Goal: Task Accomplishment & Management: Use online tool/utility

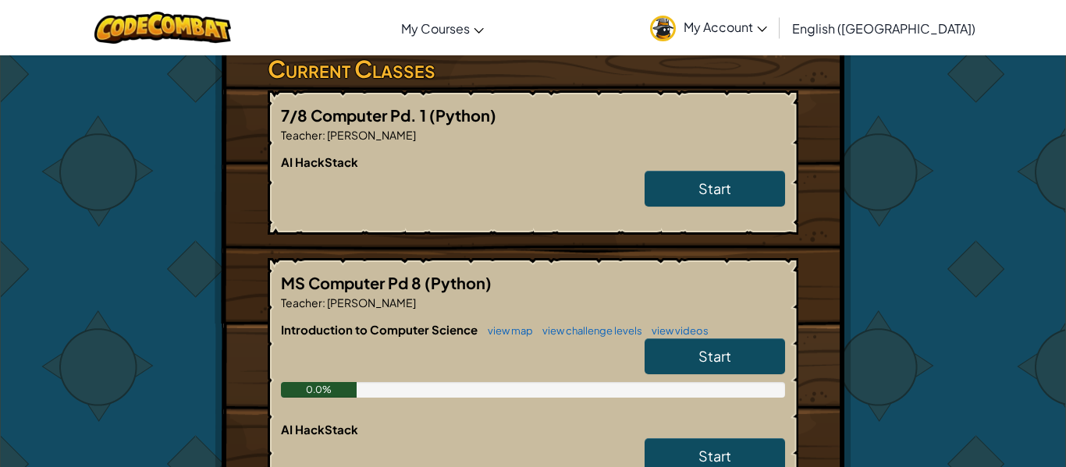
scroll to position [392, 0]
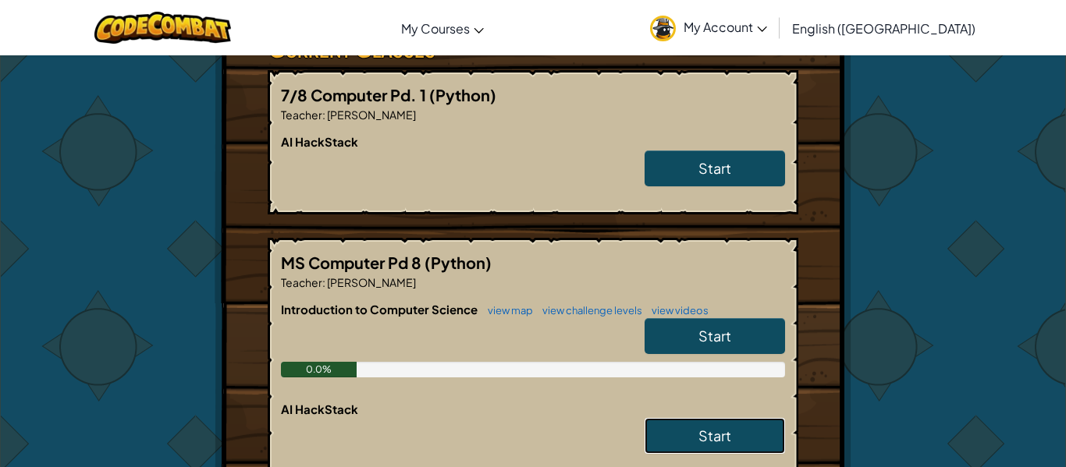
click at [721, 435] on span "Start" at bounding box center [714, 436] width 33 height 18
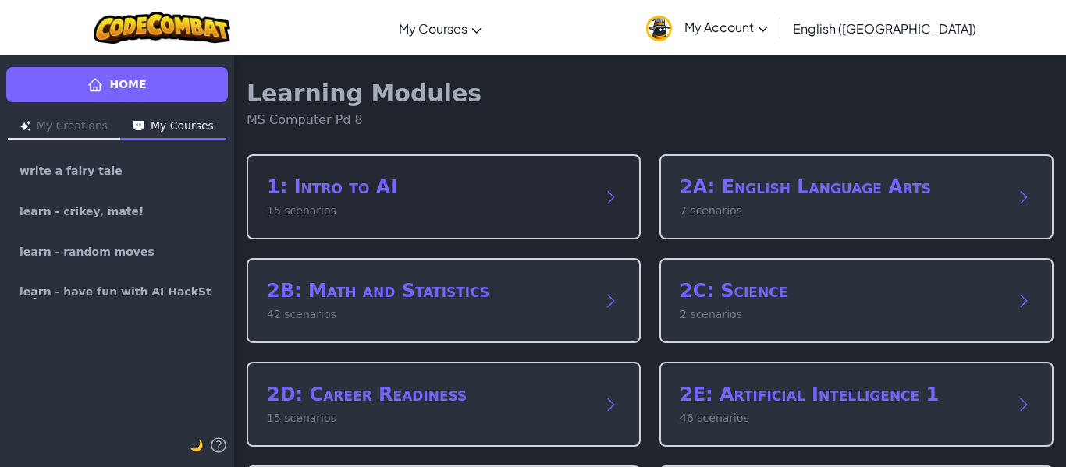
click at [543, 200] on div "1: Intro to AI 15 scenarios" at bounding box center [428, 197] width 322 height 44
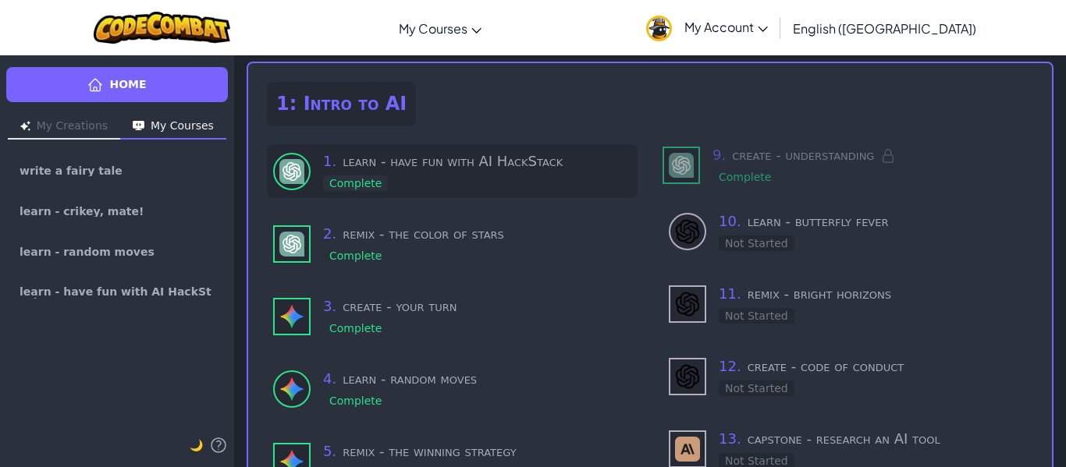
scroll to position [30, 0]
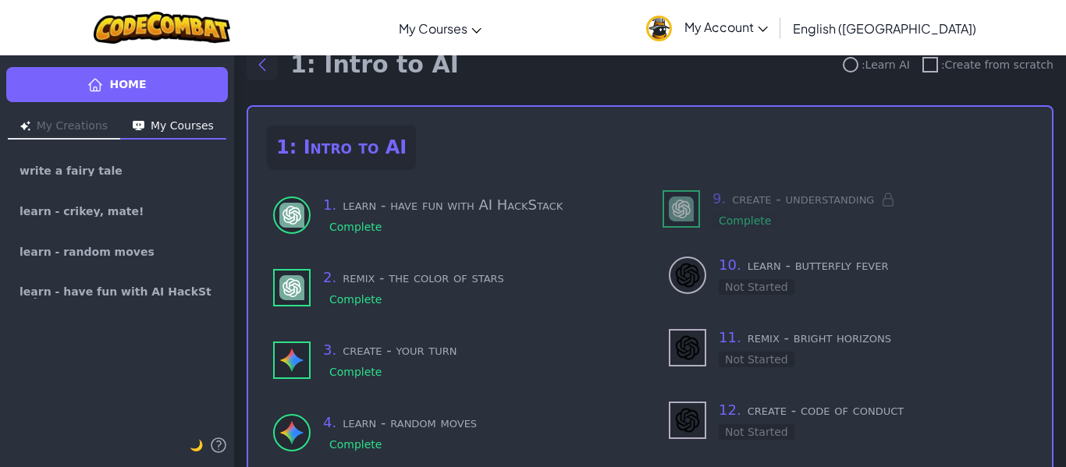
click at [262, 56] on icon "Back to modules" at bounding box center [262, 64] width 19 height 19
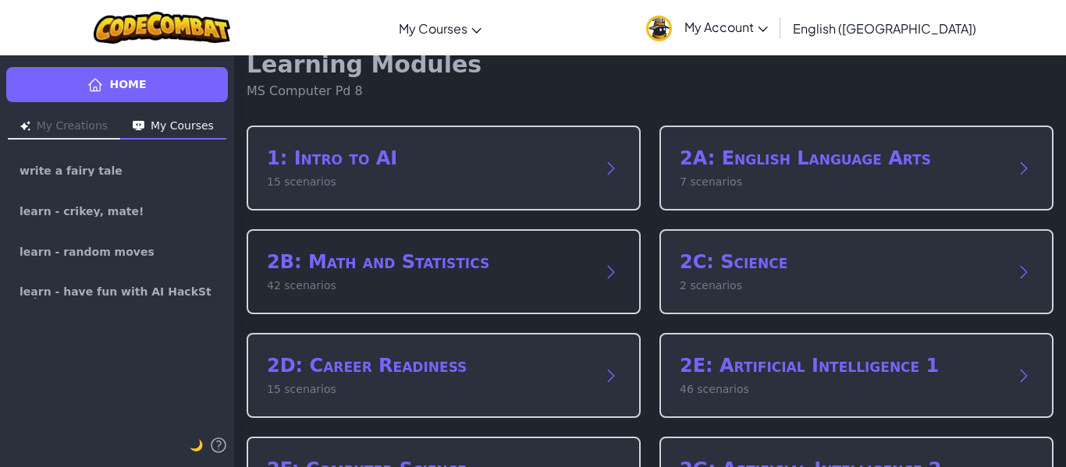
click at [360, 264] on h2 "2B: Math and Statistics" at bounding box center [428, 262] width 322 height 25
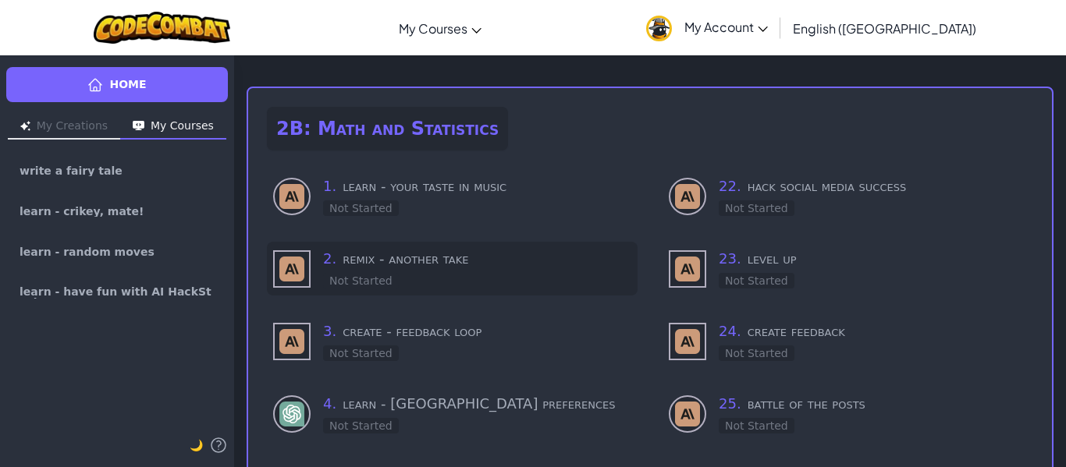
scroll to position [0, 0]
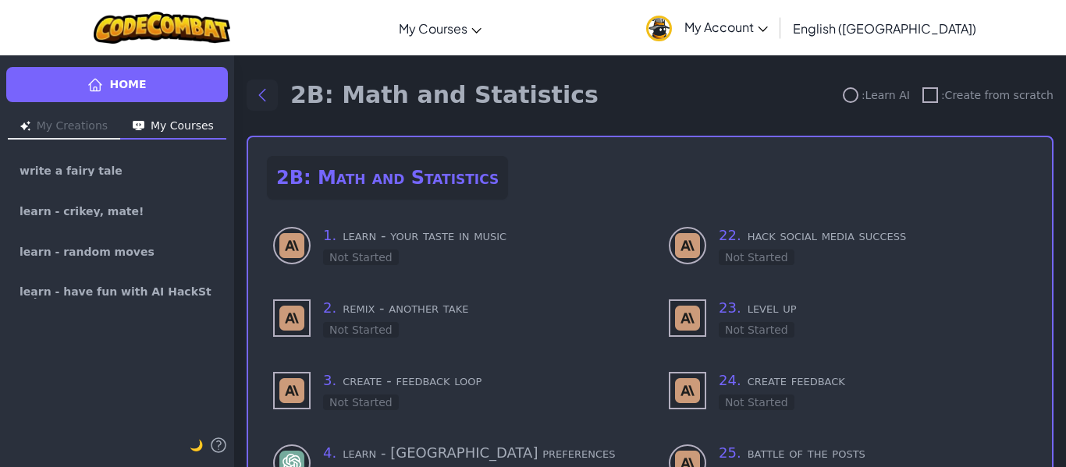
click at [259, 94] on icon "Back to modules" at bounding box center [262, 95] width 19 height 19
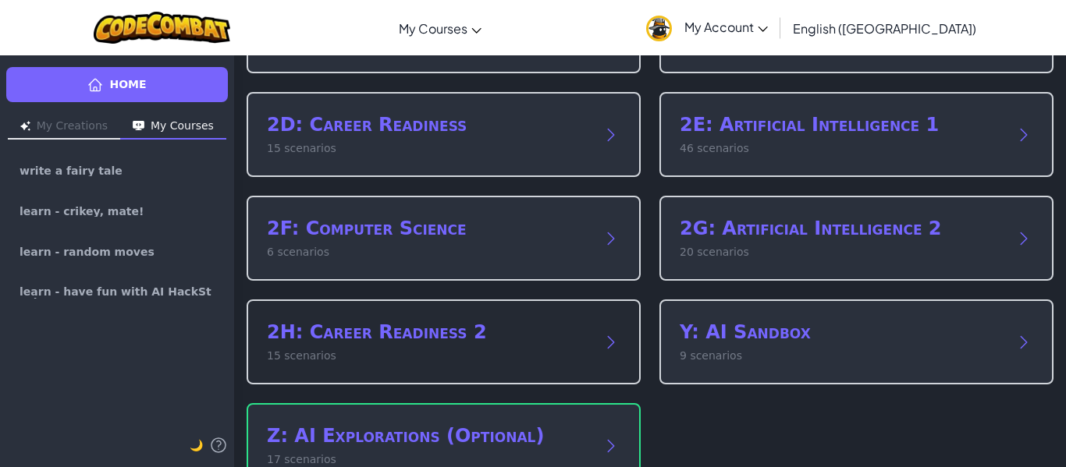
scroll to position [266, 0]
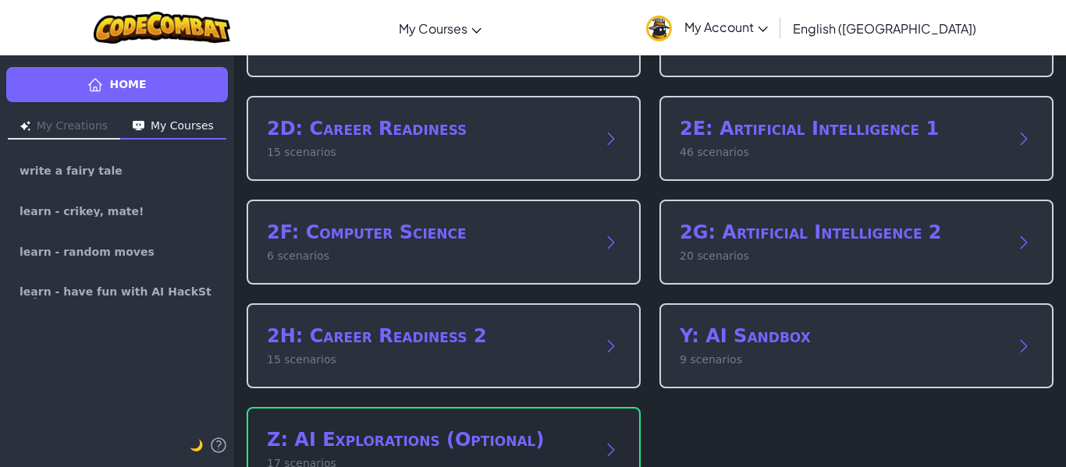
click at [523, 424] on div "Z: AI Explorations (Optional) 17 scenarios" at bounding box center [444, 449] width 394 height 85
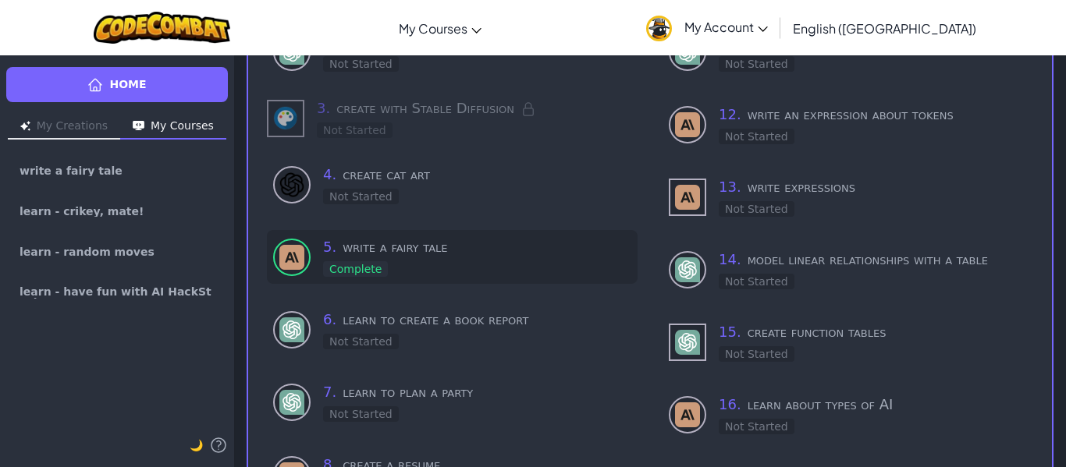
click at [425, 263] on div "5 . write a fairy tale Complete" at bounding box center [477, 256] width 308 height 41
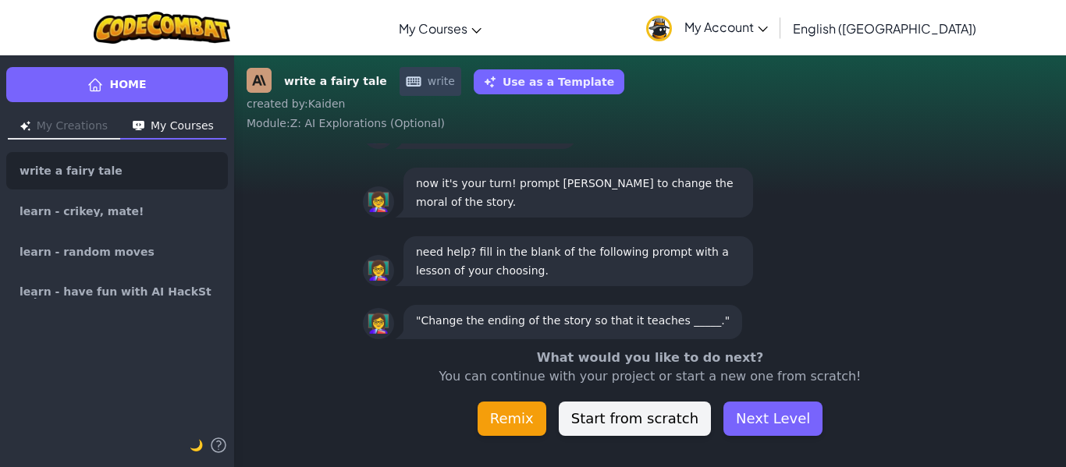
click at [540, 413] on button "Remix" at bounding box center [511, 419] width 69 height 34
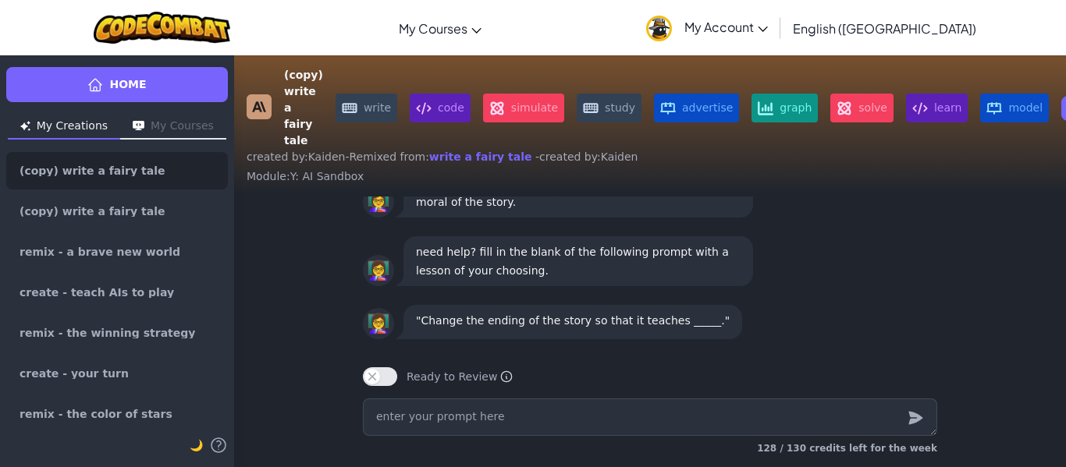
click at [537, 420] on textarea at bounding box center [650, 417] width 574 height 37
type textarea "x"
type textarea "m"
type textarea "x"
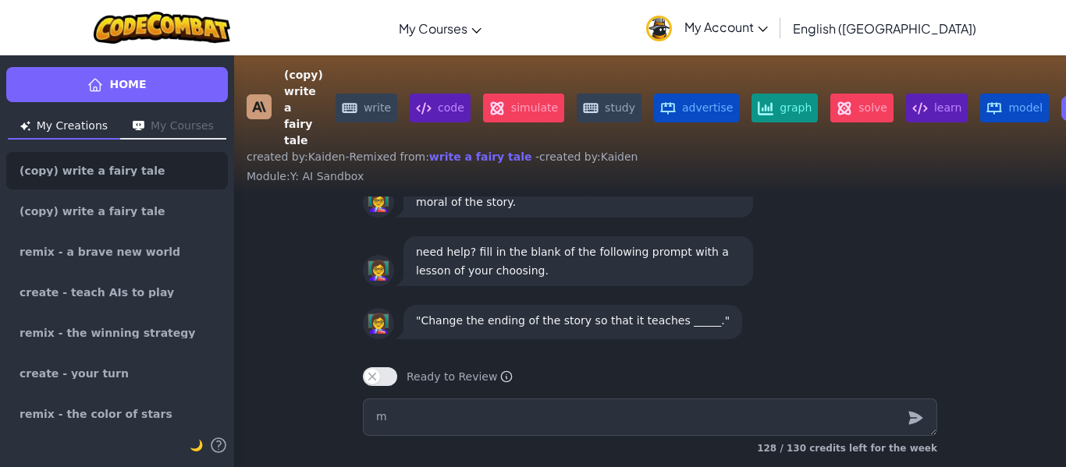
type textarea "ma"
type textarea "x"
type textarea "mak"
type textarea "x"
type textarea "make"
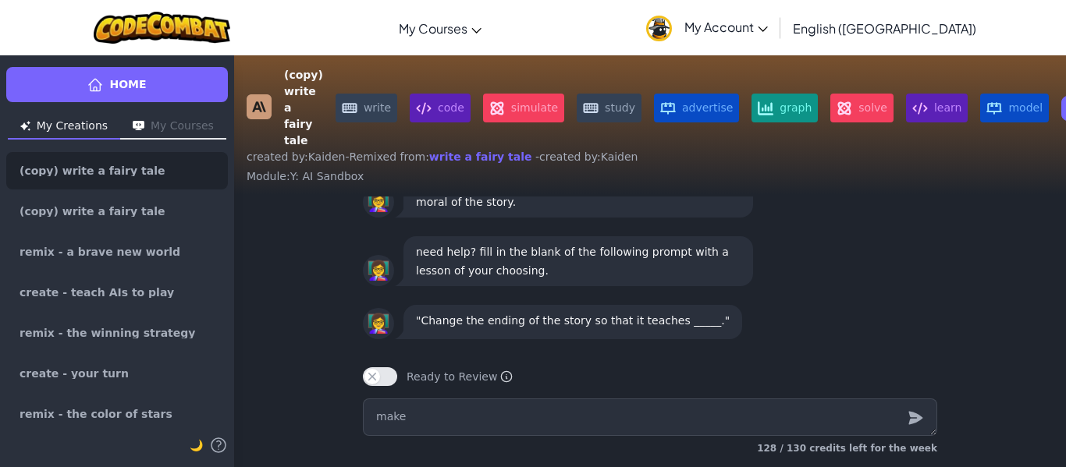
type textarea "x"
type textarea "make m"
type textarea "x"
type textarea "make m e"
type textarea "x"
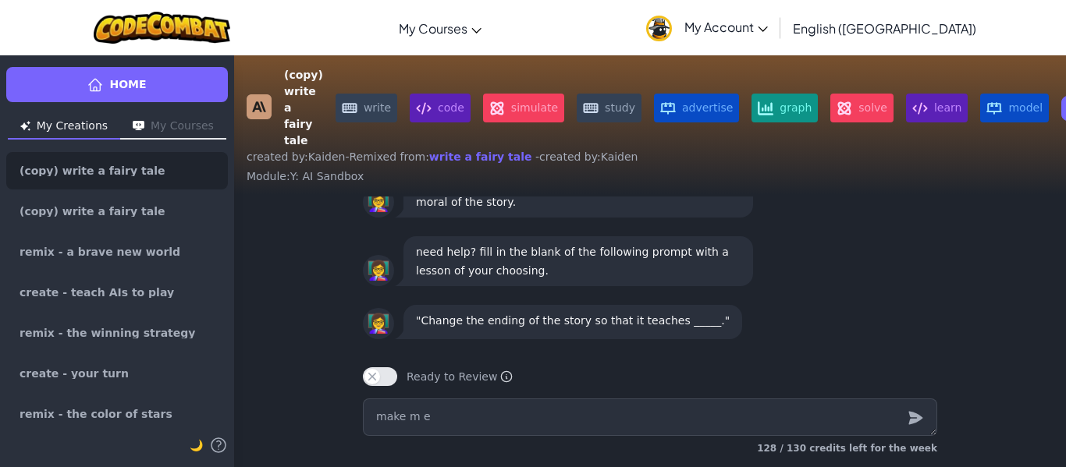
type textarea "make m e"
type textarea "x"
type textarea "make m e"
type textarea "x"
type textarea "make m"
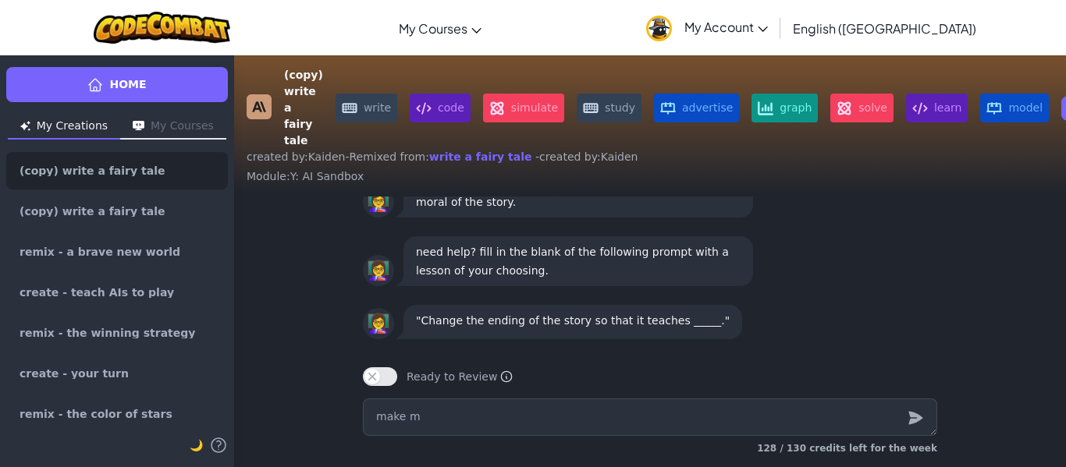
type textarea "x"
type textarea "make m"
type textarea "x"
type textarea "make me"
type textarea "x"
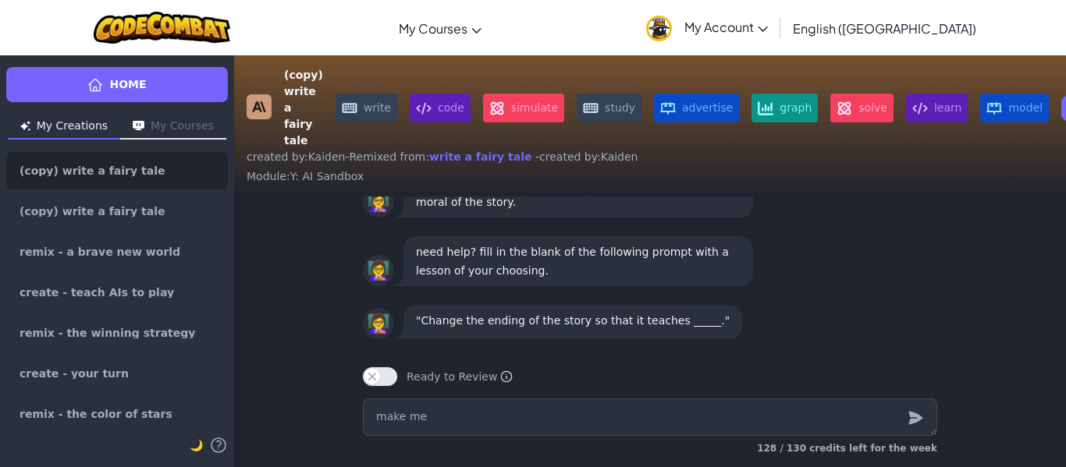
type textarea "make me"
type textarea "x"
type textarea "make me a"
type textarea "x"
type textarea "make me a"
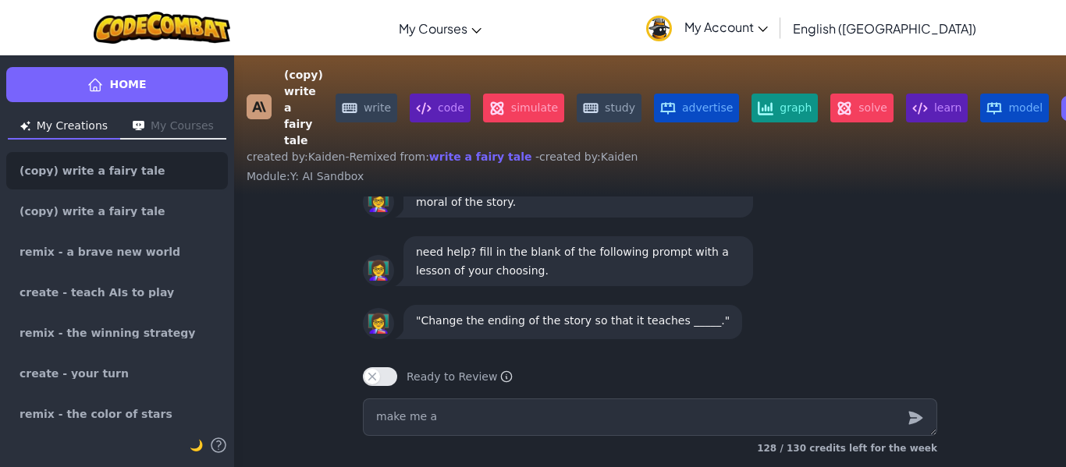
type textarea "x"
type textarea "make me a s"
type textarea "x"
type textarea "make me a so"
type textarea "x"
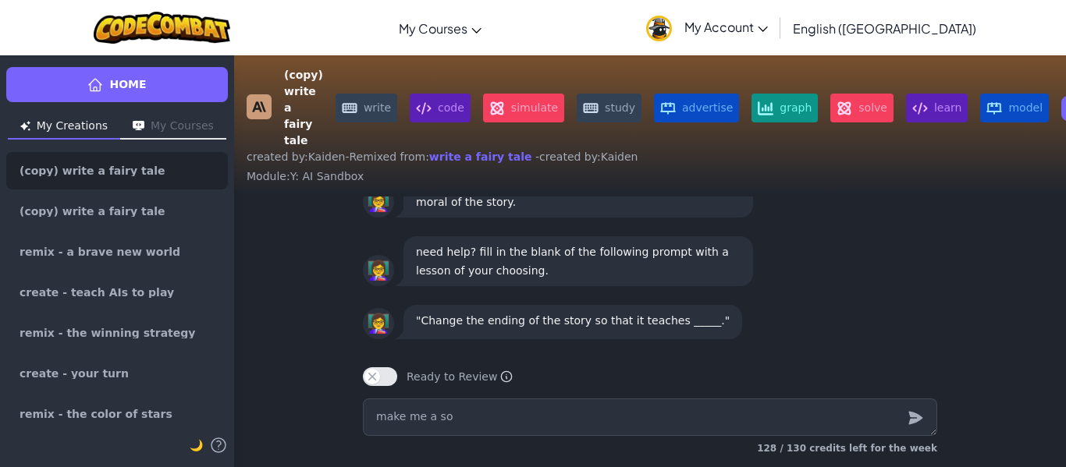
type textarea "make me a sor"
type textarea "x"
type textarea "make me a so"
type textarea "x"
type textarea "make me a s"
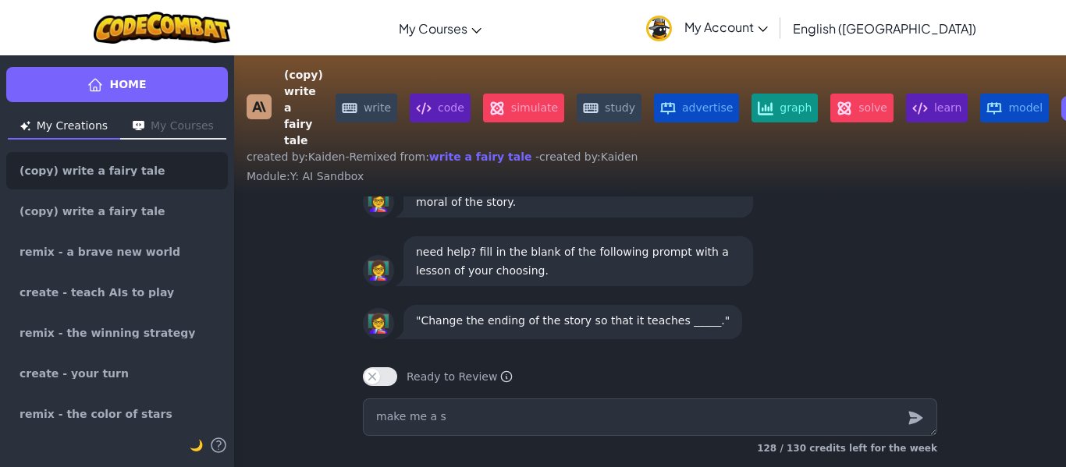
type textarea "x"
type textarea "make me a sh"
type textarea "x"
type textarea "make me a sho"
type textarea "x"
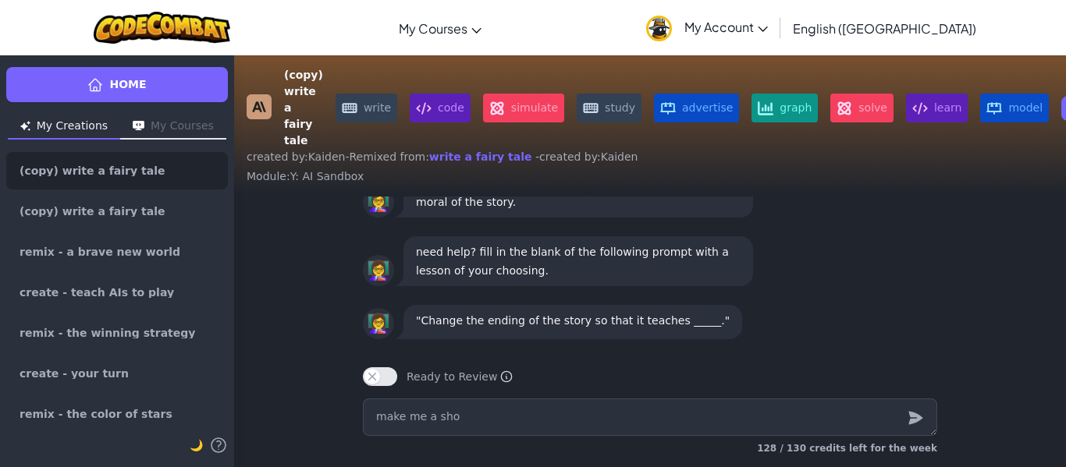
type textarea "make me a shor"
type textarea "x"
type textarea "make me a short"
type textarea "x"
type textarea "make me a short"
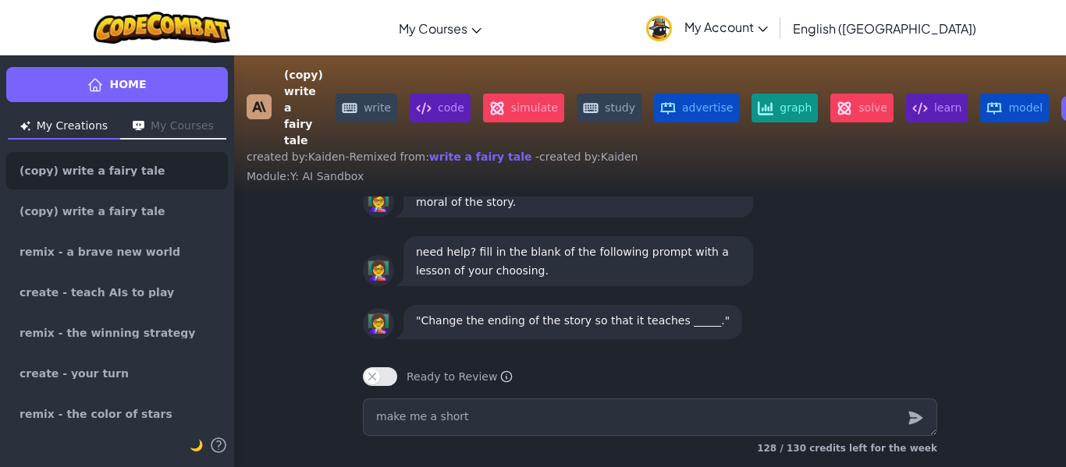
type textarea "x"
type textarea "make me a short s"
type textarea "x"
type textarea "make me a short st"
type textarea "x"
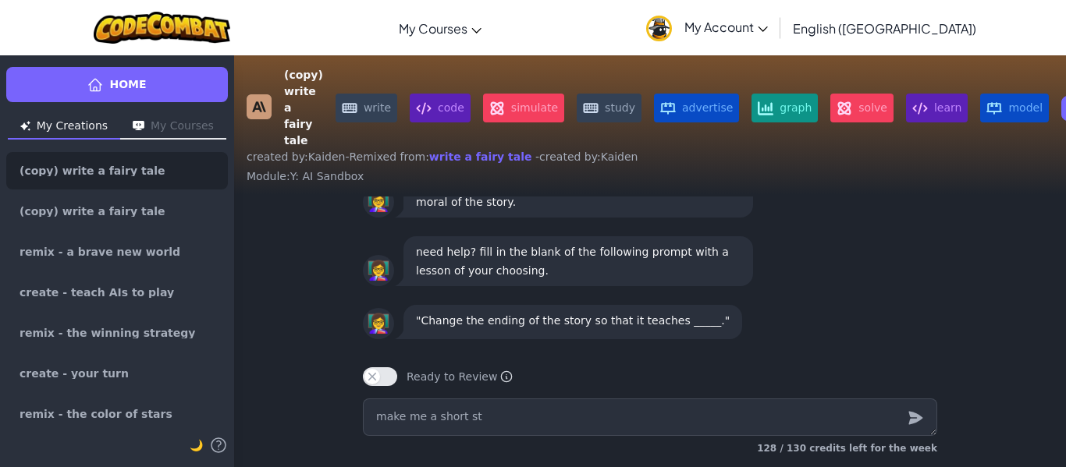
type textarea "make me a short sto"
type textarea "x"
type textarea "make me a short stor"
type textarea "x"
type textarea "make me a short story"
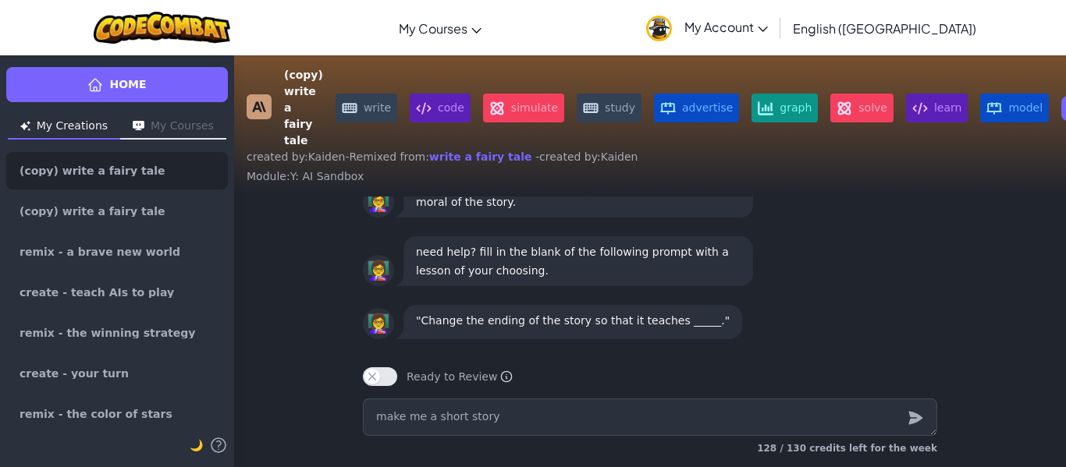
type textarea "x"
type textarea "make me a short story"
type textarea "x"
type textarea "make me a short story w"
type textarea "x"
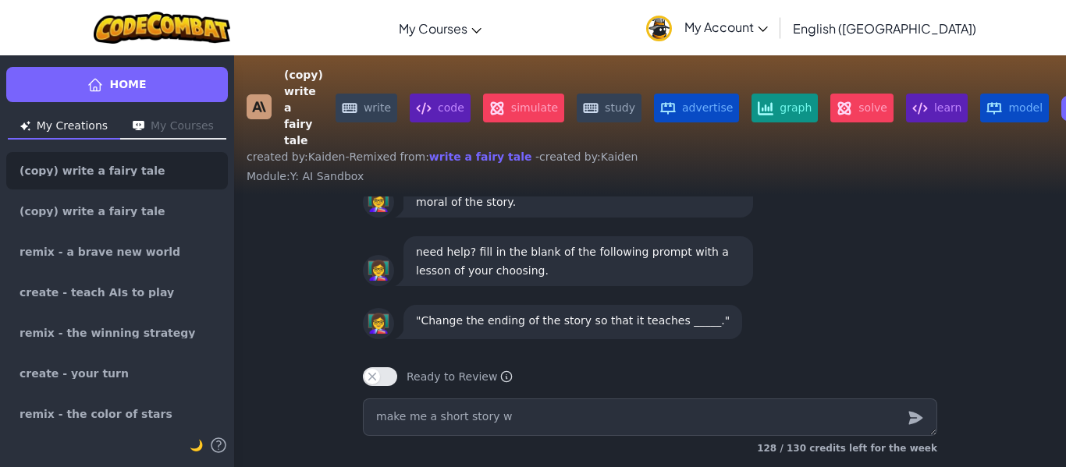
type textarea "make me a short story wi"
type textarea "x"
type textarea "make me a short story wit"
type textarea "x"
type textarea "make me a short story with"
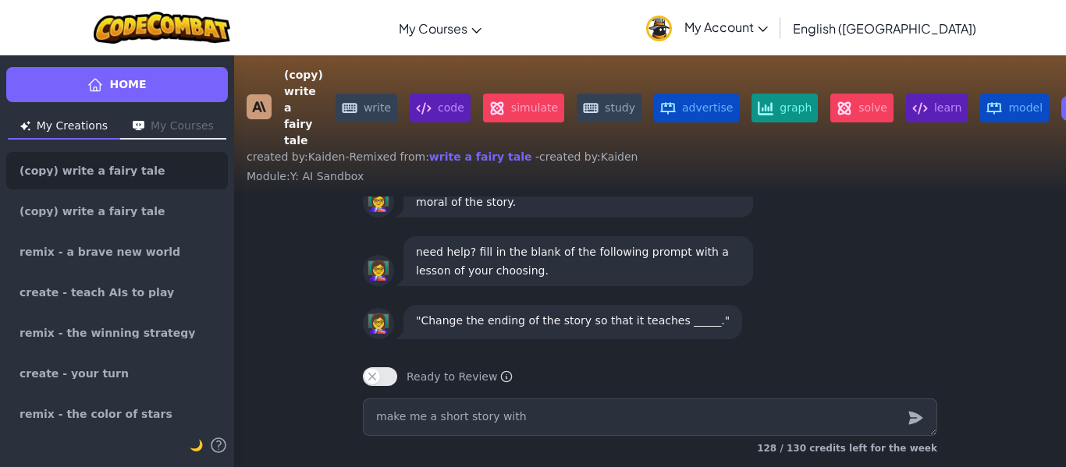
type textarea "x"
type textarea "make me a short story with"
type textarea "x"
type textarea "make me a short story with a"
type textarea "x"
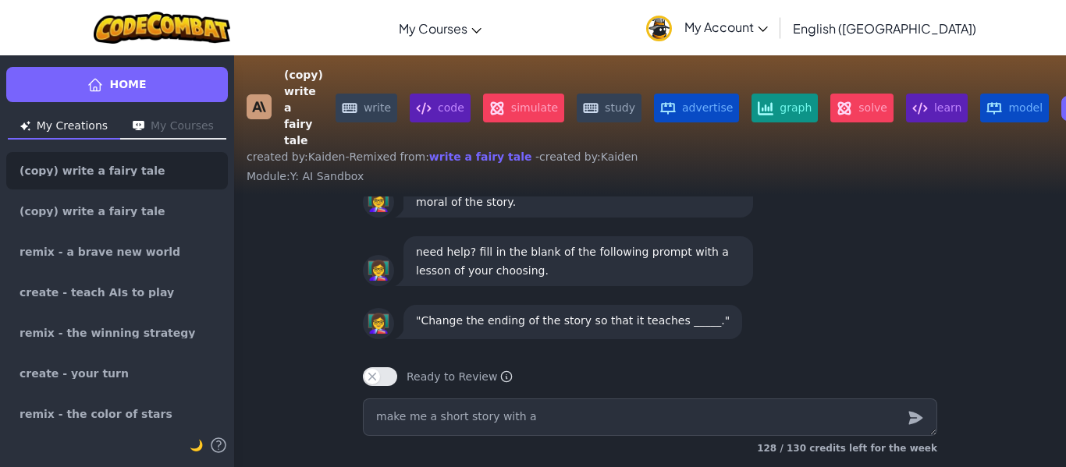
type textarea "make me a short story with a"
type textarea "x"
type textarea "make me a short story with a m"
type textarea "x"
type textarea "make me a short story with a mo"
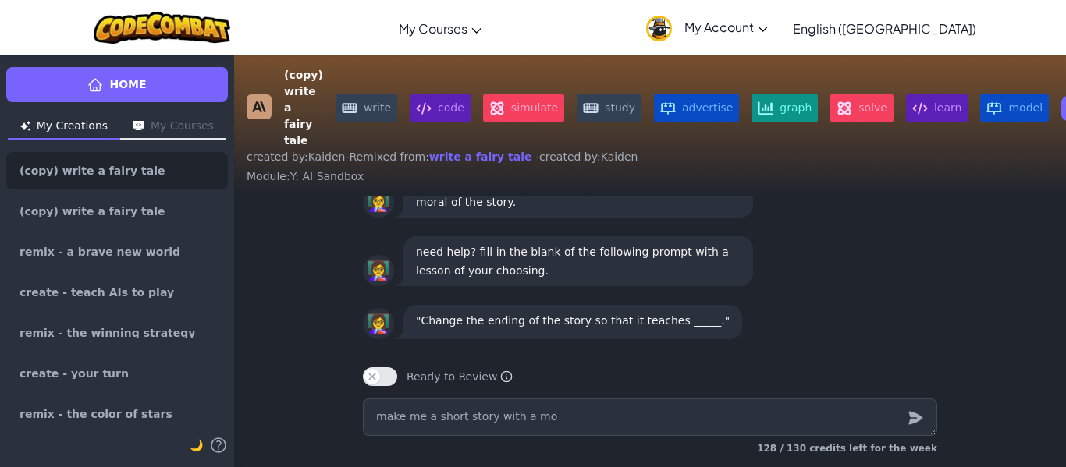
type textarea "x"
type textarea "make me a short story with a mor"
type textarea "x"
type textarea "make me a short story with a mora"
type textarea "x"
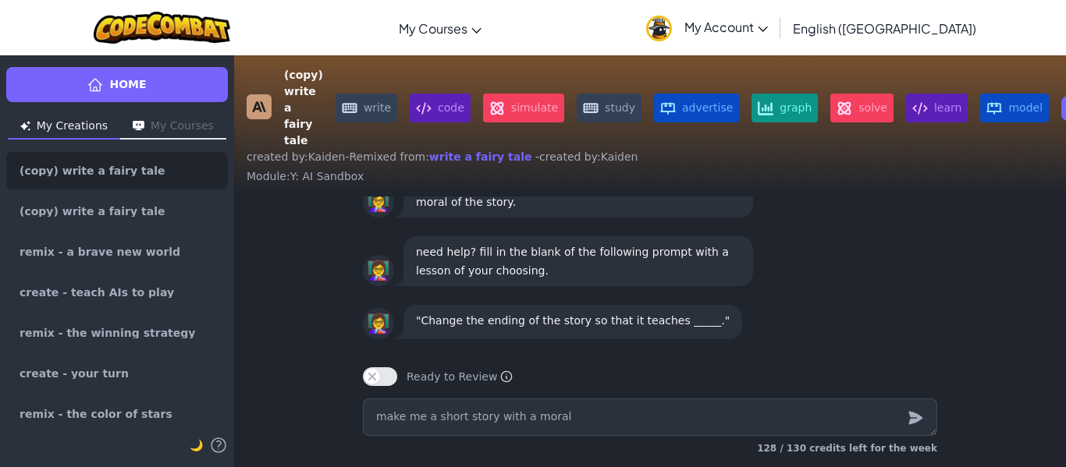
type textarea "make me a short story with a moral"
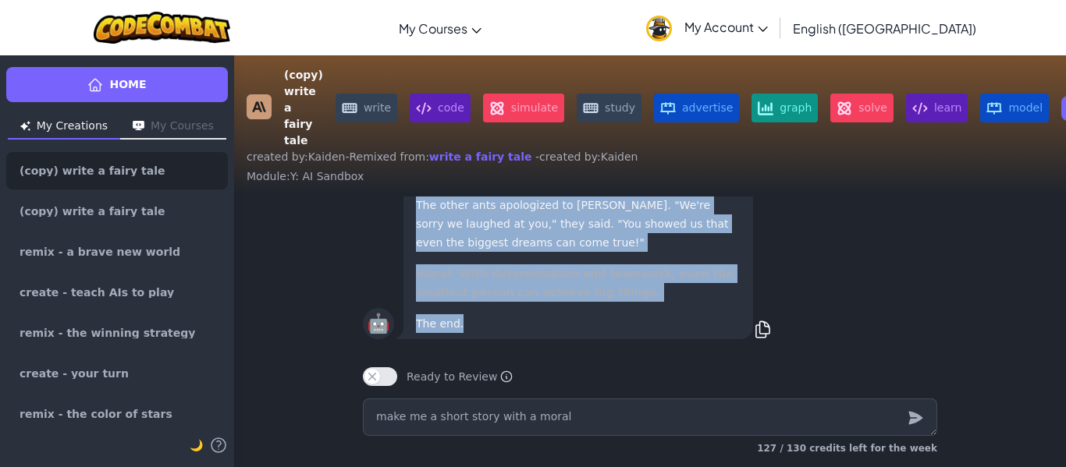
drag, startPoint x: 416, startPoint y: 271, endPoint x: 664, endPoint y: 335, distance: 256.4
copy div "The Little Ant and the Big Dream Once upon a time, there was a tiny ant named A…"
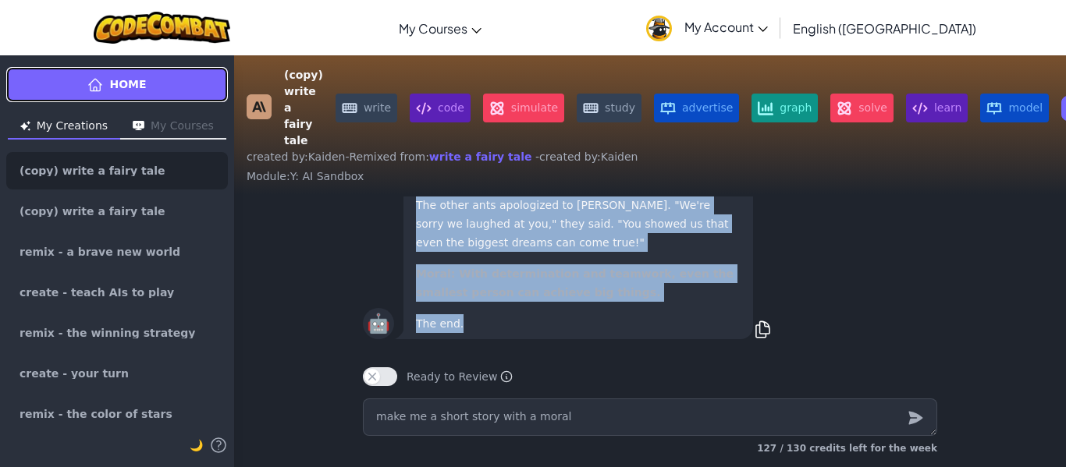
click at [115, 89] on span "Home" at bounding box center [127, 84] width 37 height 16
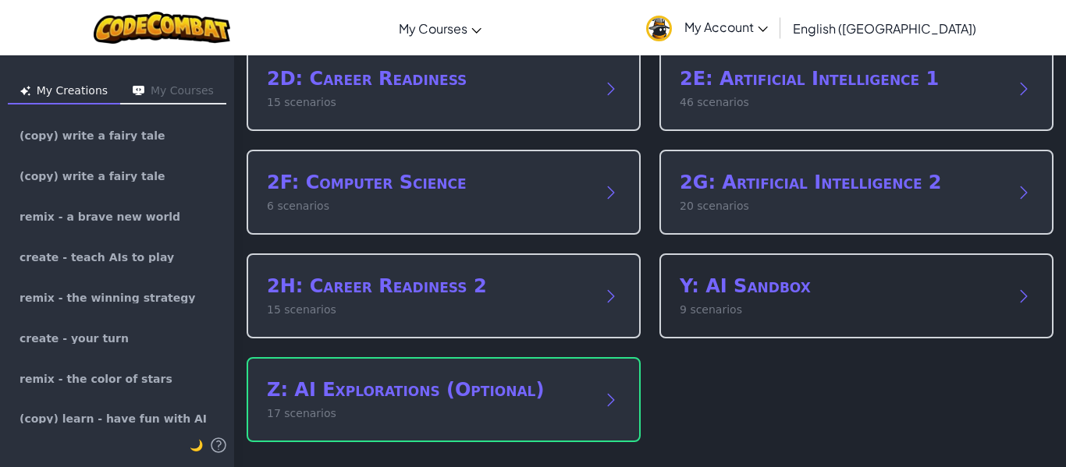
click at [807, 320] on div "Y: AI Sandbox 9 scenarios" at bounding box center [856, 296] width 394 height 85
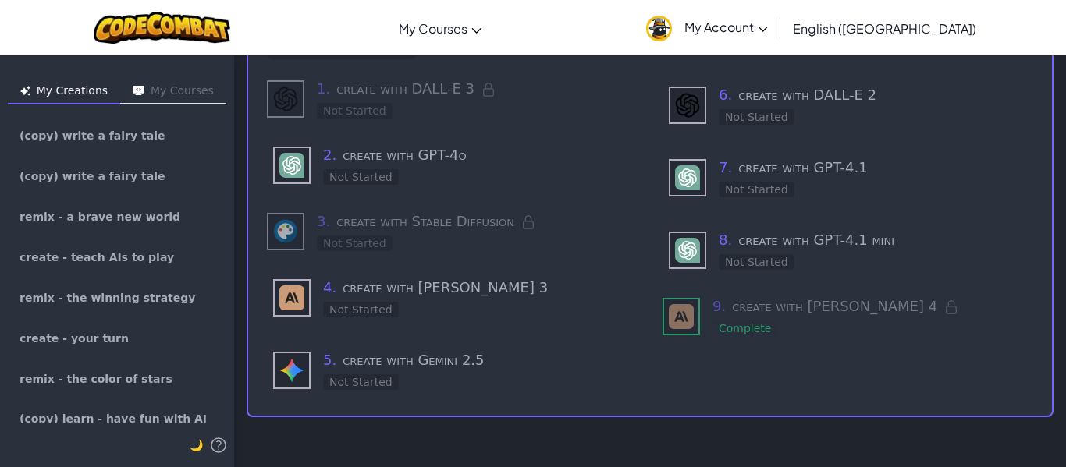
click at [384, 111] on div "Not Started" at bounding box center [355, 111] width 76 height 16
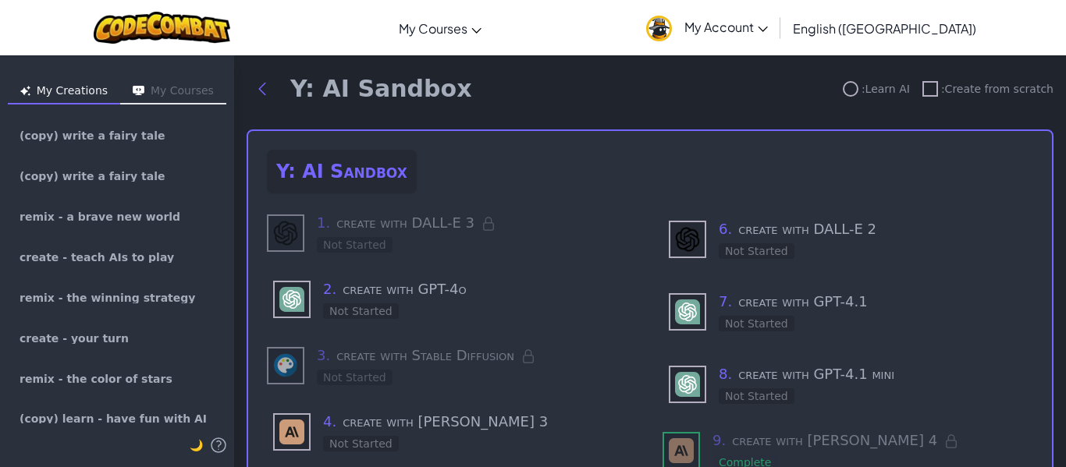
scroll to position [0, 0]
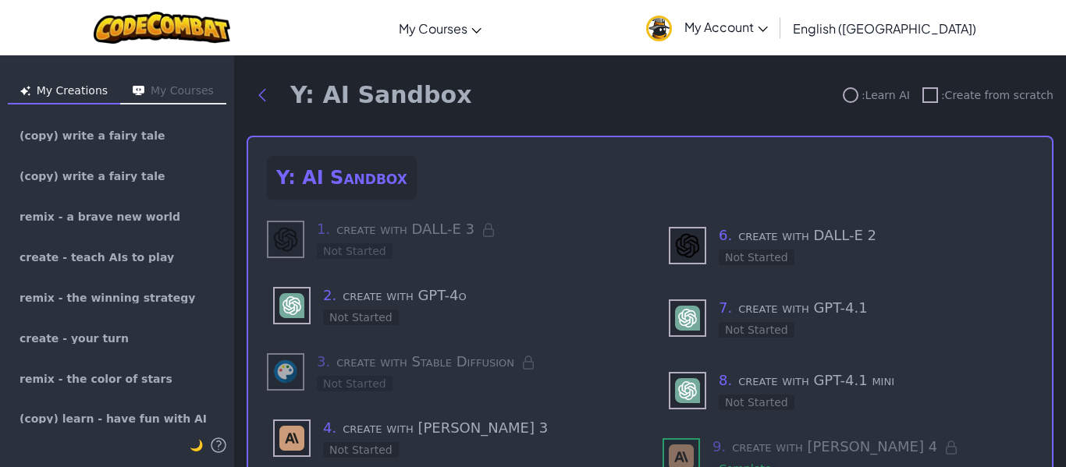
click at [377, 233] on h3 "1 . create with DALL-E 3" at bounding box center [477, 229] width 321 height 22
click at [368, 311] on div "Not Started" at bounding box center [361, 318] width 76 height 16
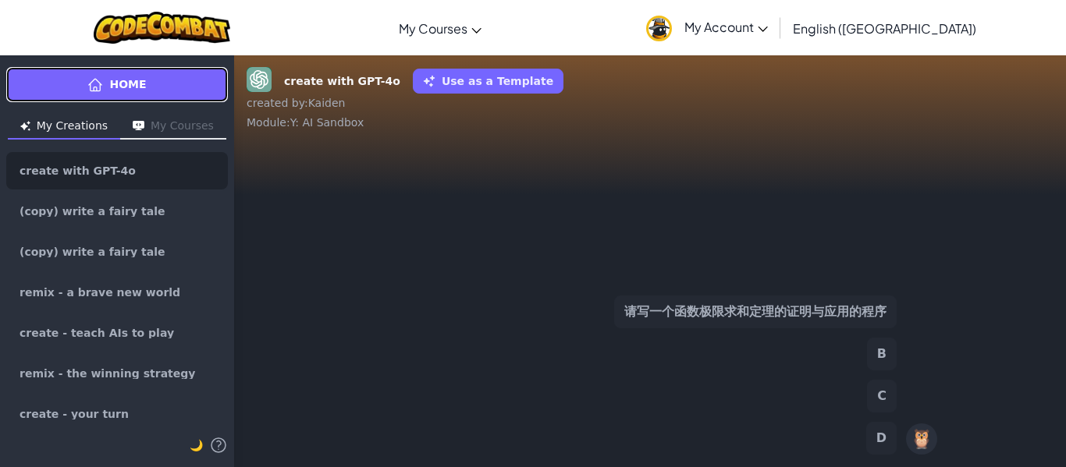
click at [73, 87] on link "Home" at bounding box center [117, 84] width 222 height 35
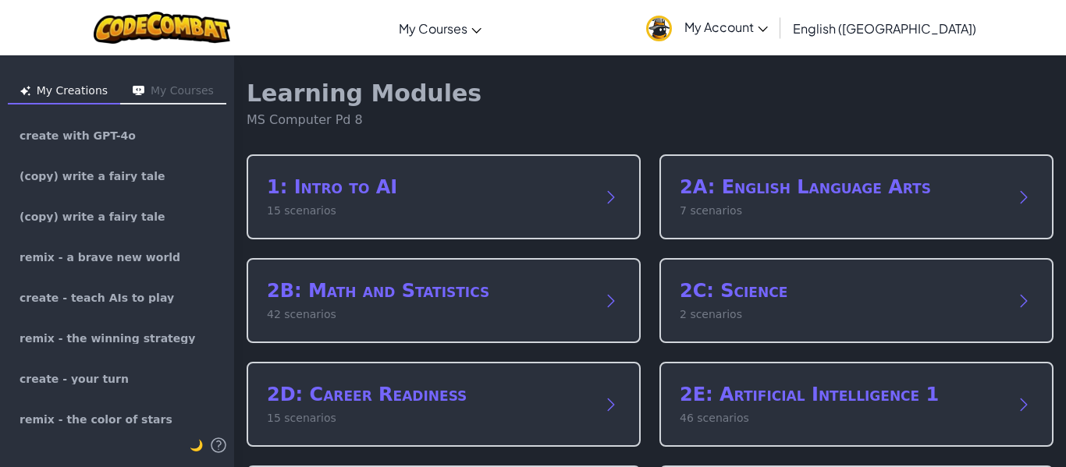
scroll to position [316, 0]
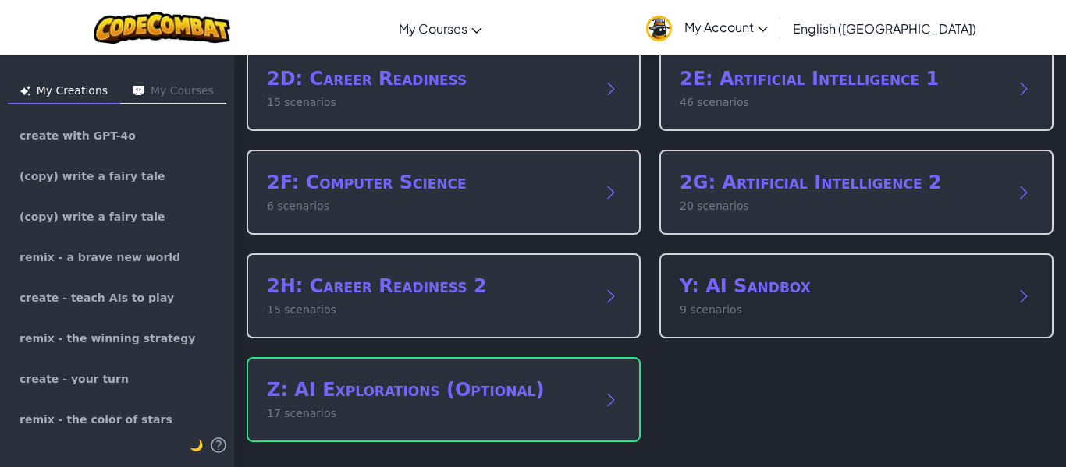
click at [804, 286] on h2 "Y: AI Sandbox" at bounding box center [840, 286] width 322 height 25
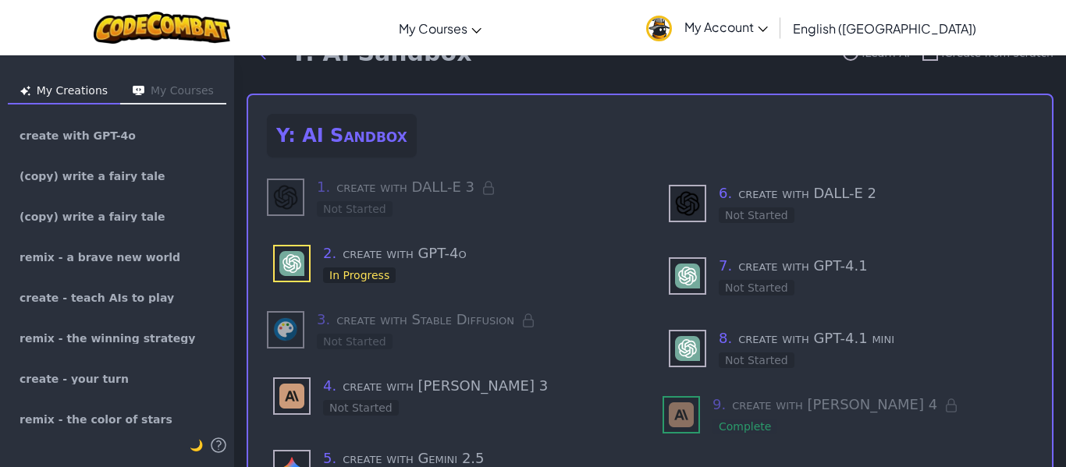
scroll to position [41, 0]
click at [392, 200] on div "1 . create with DALL-E 3 Not Started" at bounding box center [477, 197] width 321 height 41
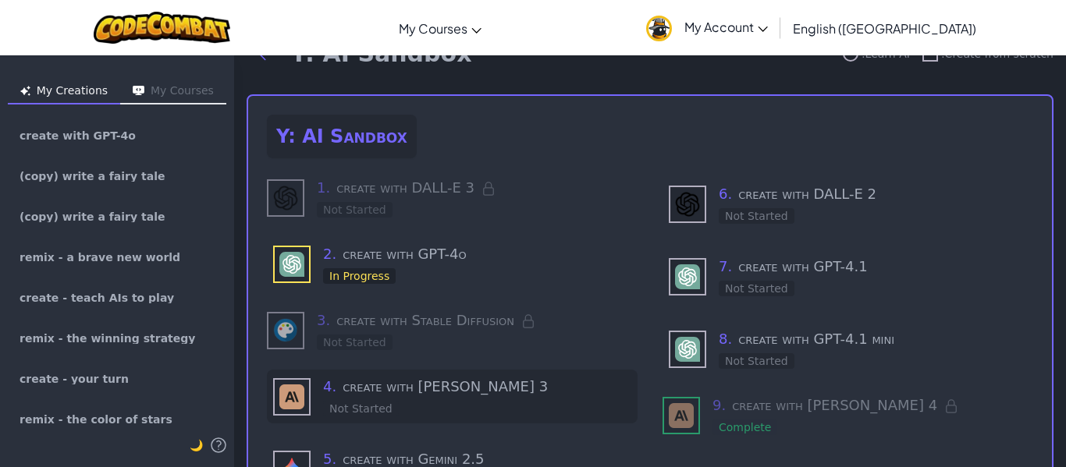
click at [392, 394] on h3 "4 . create with Claude 3" at bounding box center [477, 387] width 308 height 22
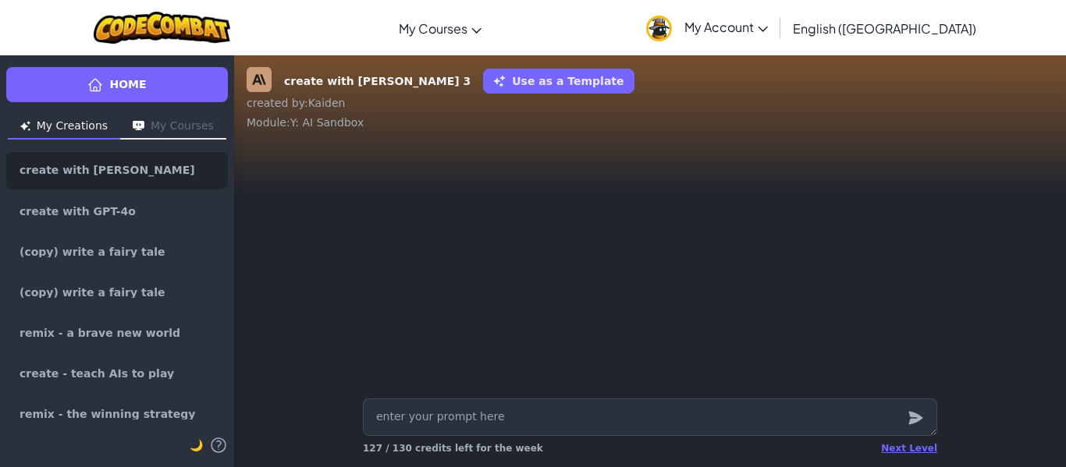
click at [513, 418] on textarea at bounding box center [650, 417] width 574 height 37
type textarea "x"
type textarea "c"
type textarea "x"
type textarea "cr"
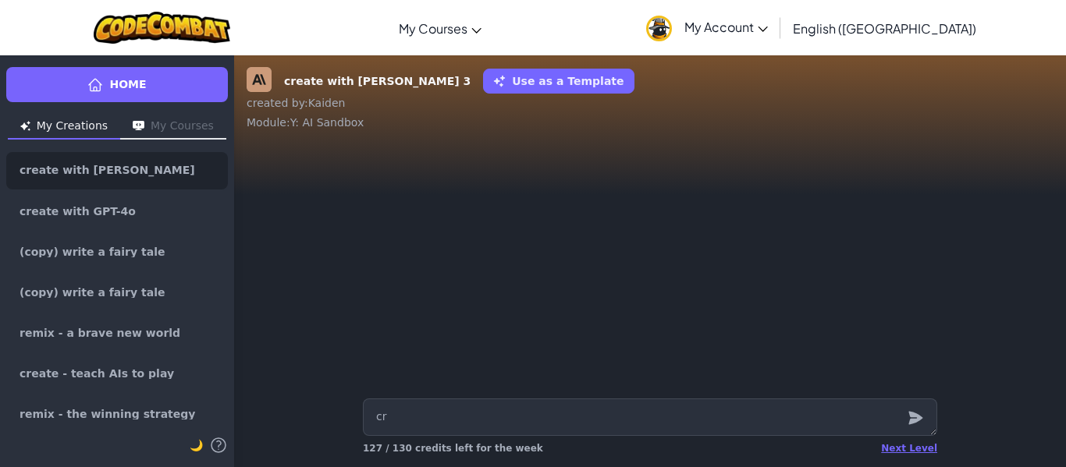
type textarea "x"
type textarea "cre"
type textarea "x"
type textarea "crea"
type textarea "x"
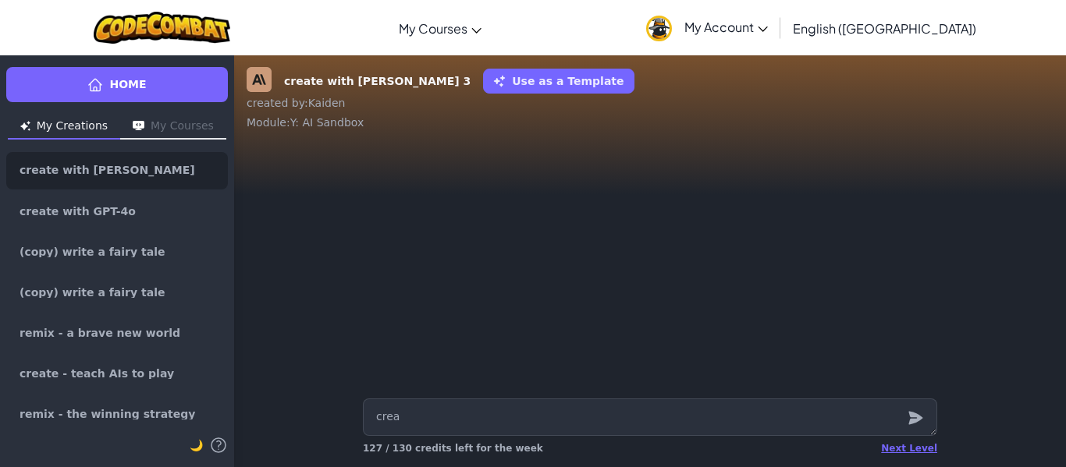
type textarea "creat"
type textarea "x"
type textarea "create"
type textarea "x"
type textarea "create"
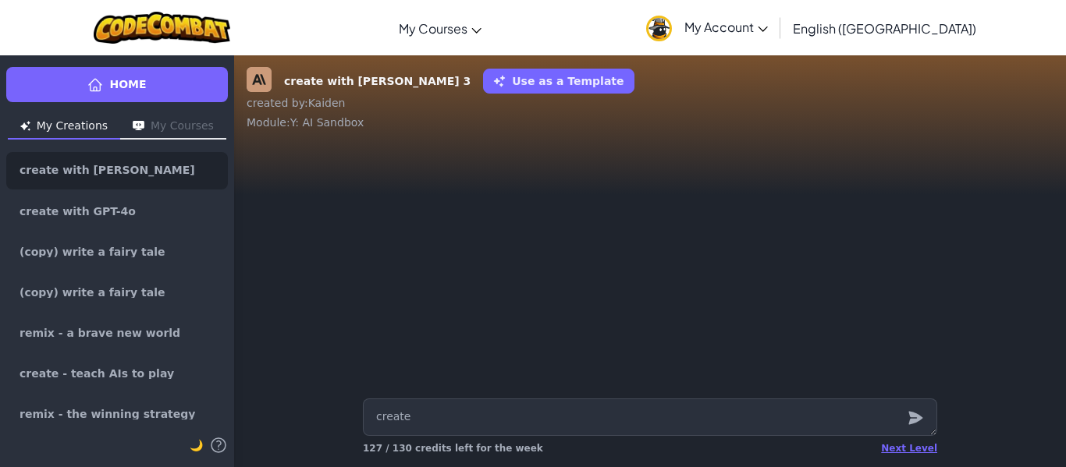
type textarea "x"
type textarea "create a"
type textarea "x"
type textarea "create an"
type textarea "x"
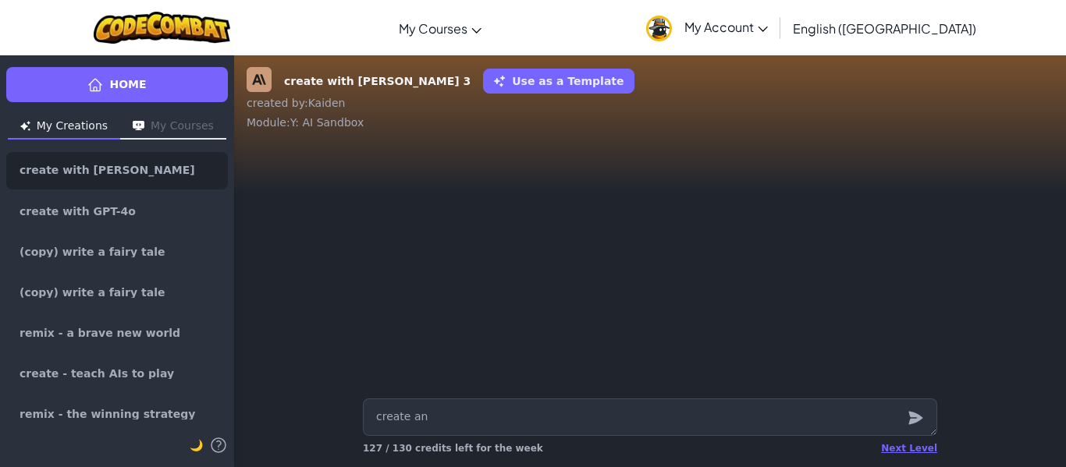
type textarea "create an"
type textarea "x"
type textarea "create an i"
type textarea "x"
type textarea "create an im"
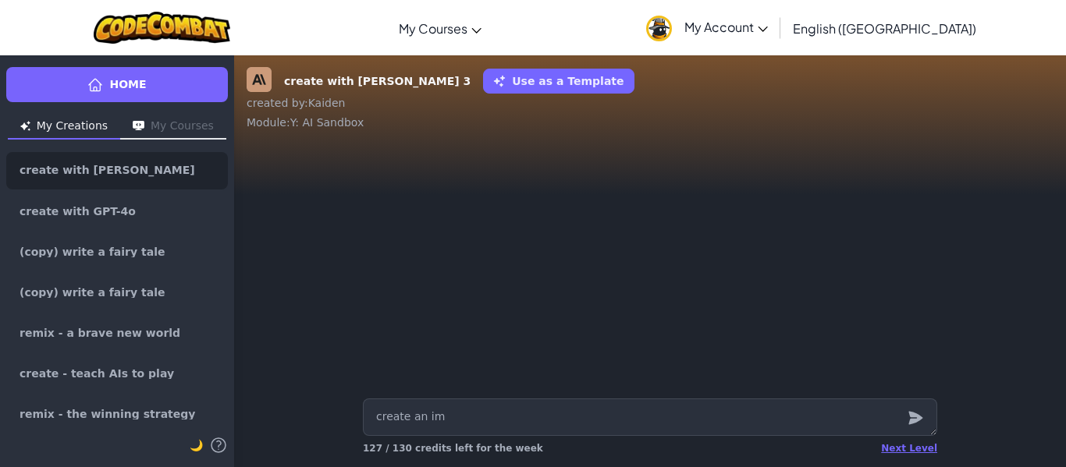
type textarea "x"
type textarea "create an ima"
type textarea "x"
type textarea "create an"
type textarea "x"
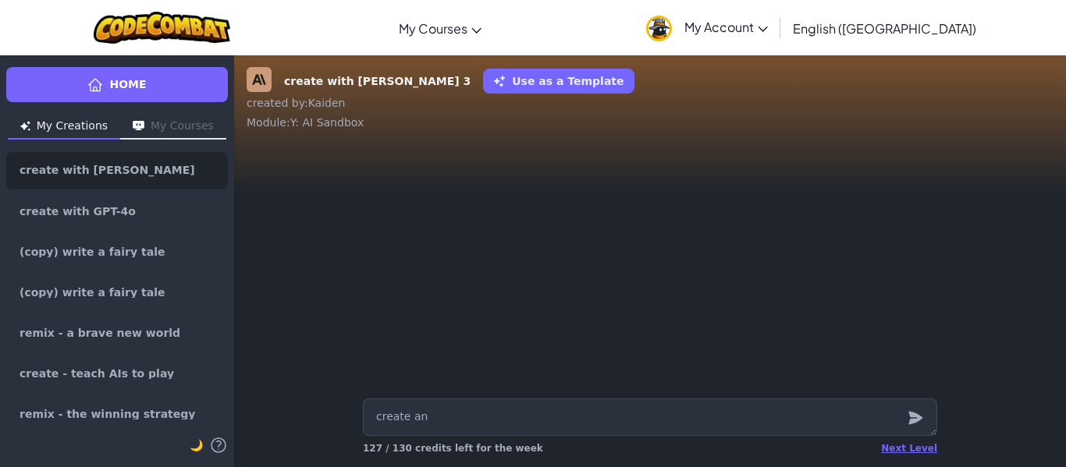
type textarea "create an image"
type textarea "x"
type textarea "create an image"
type textarea "x"
type textarea "create an image"
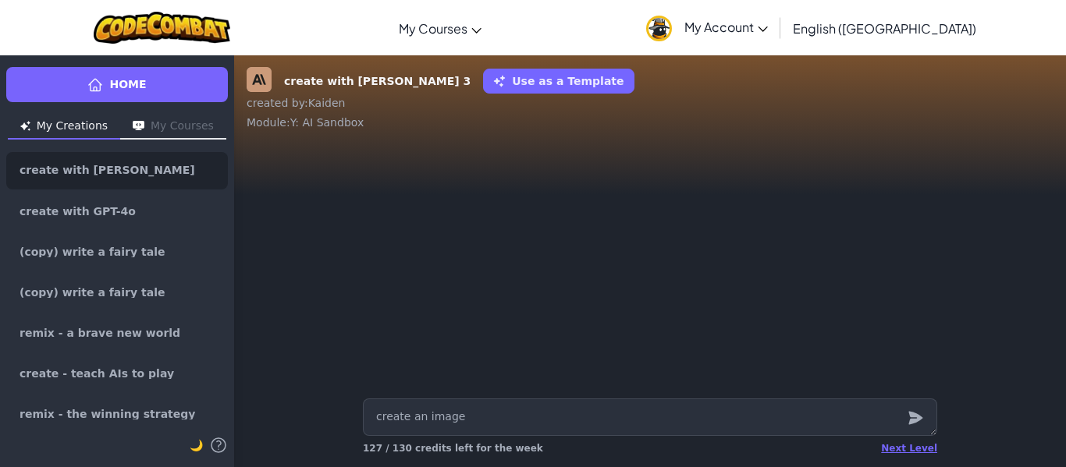
type textarea "x"
type textarea "create an image o"
type textarea "x"
type textarea "create an image of"
type textarea "x"
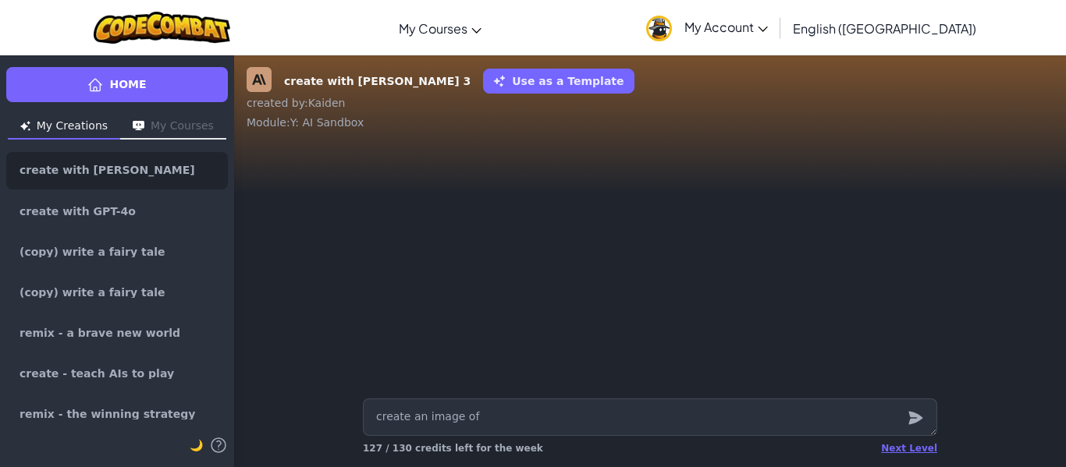
type textarea "create an image of"
type textarea "x"
type textarea "create an image of t"
type textarea "x"
type textarea "create an image of tu"
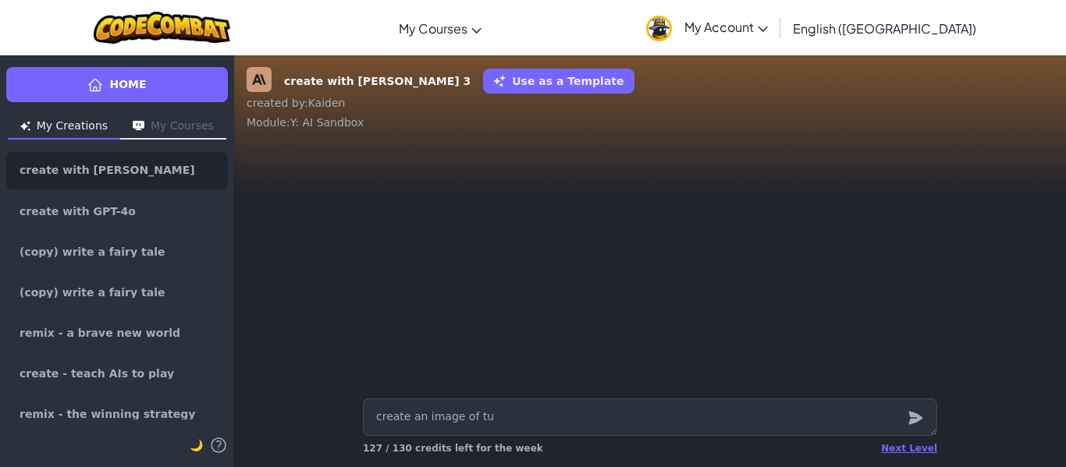
type textarea "x"
type textarea "create an image of tuc"
type textarea "x"
type textarea "create an image of tuck"
type textarea "x"
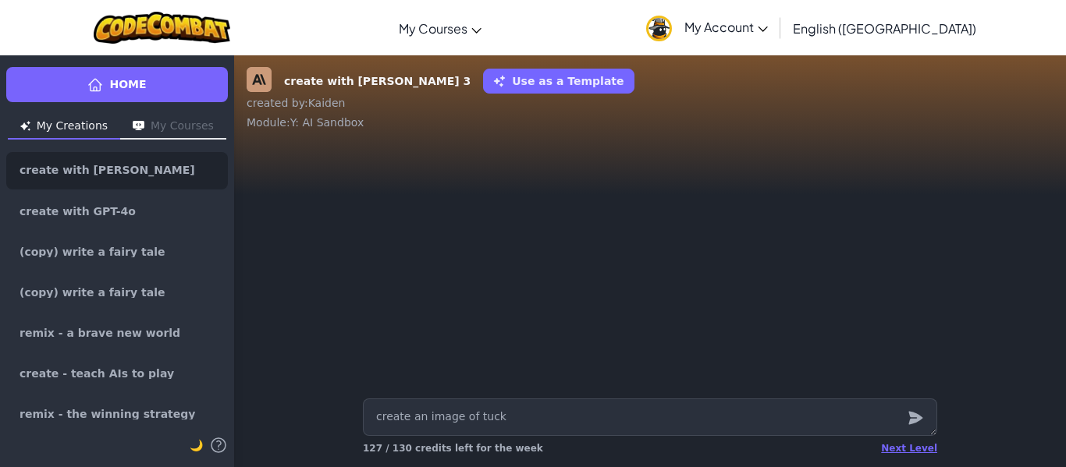
type textarea "create an image of tucke"
type textarea "x"
type textarea "create an image of tucker"
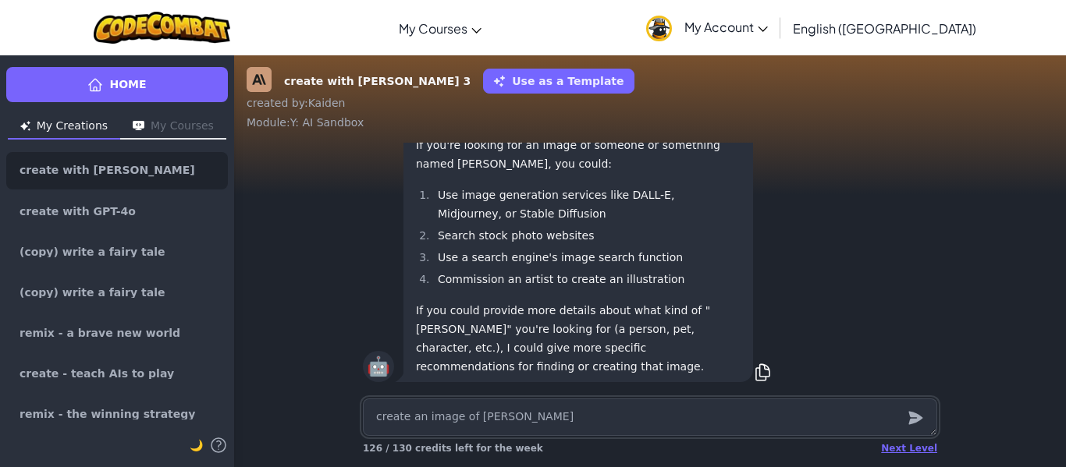
scroll to position [-105, 0]
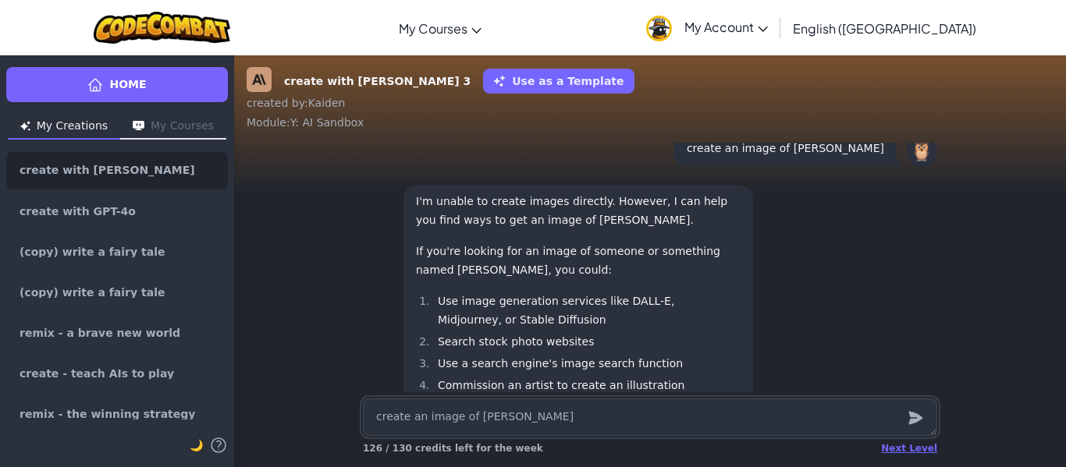
type textarea "x"
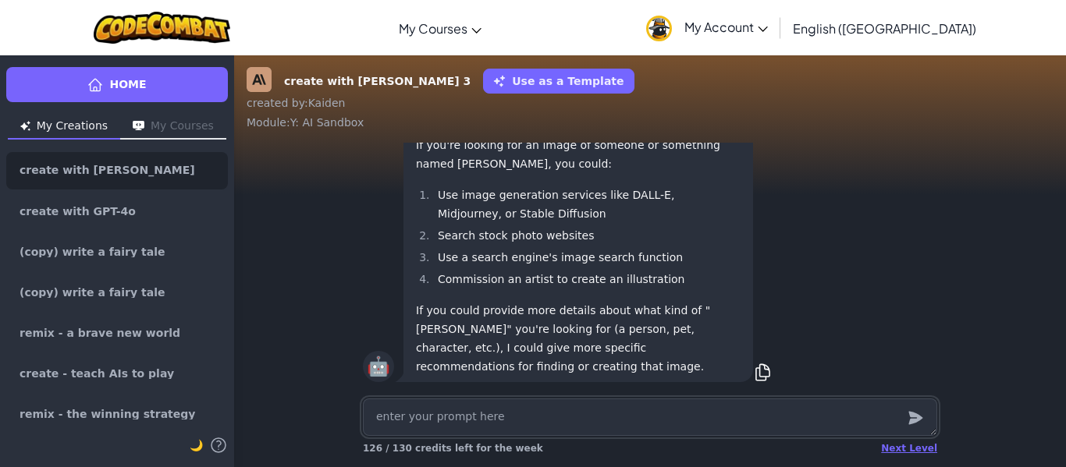
type textarea "x"
type textarea "c"
type textarea "x"
type textarea "cr"
type textarea "x"
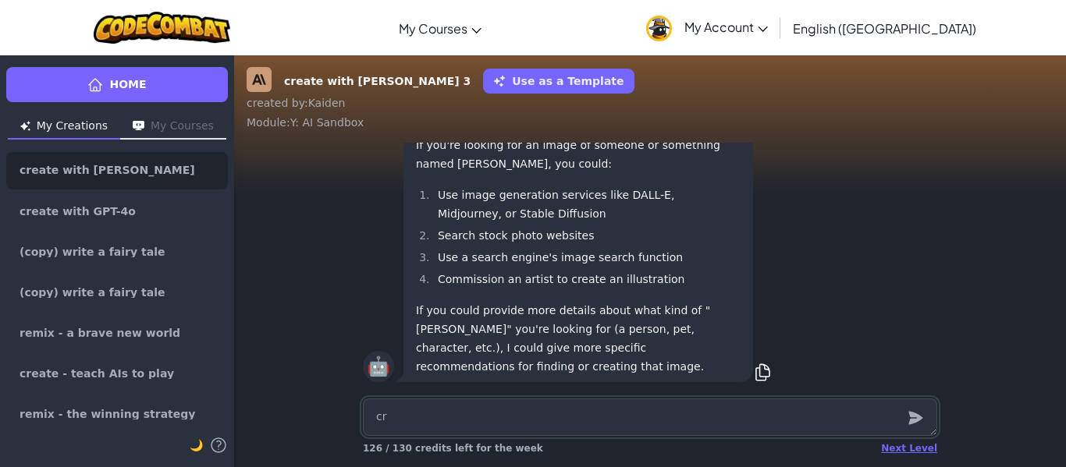
type textarea "cre"
type textarea "x"
type textarea "crea"
type textarea "x"
type textarea "creat"
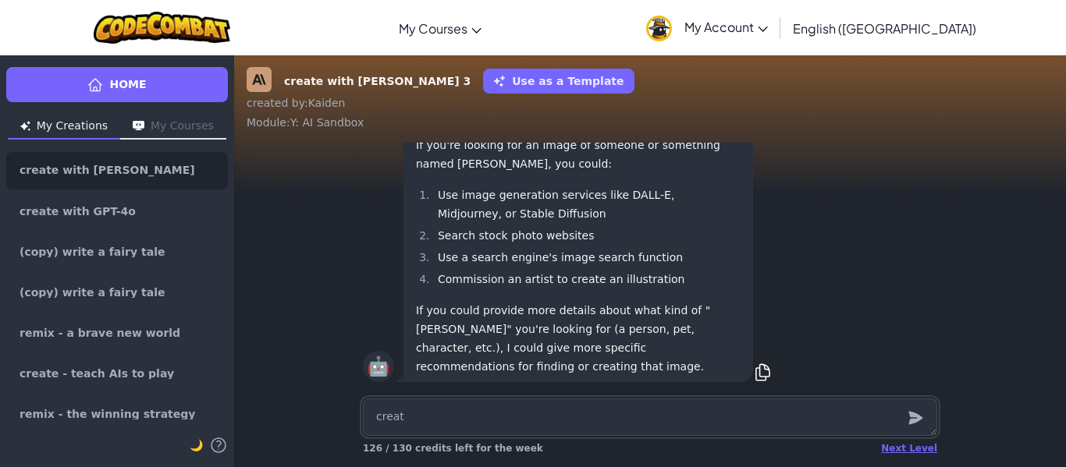
type textarea "x"
type textarea "creat"
type textarea "x"
type textarea "creat"
type textarea "x"
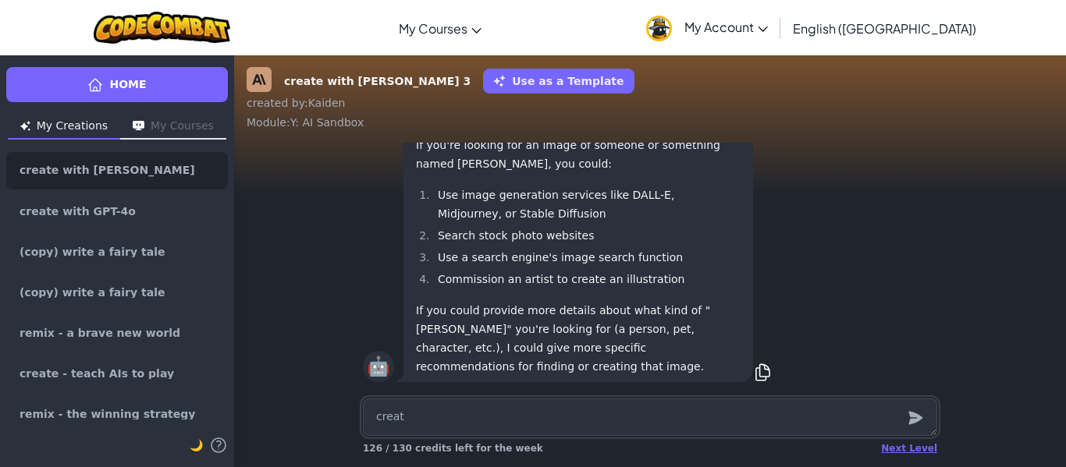
type textarea "create"
type textarea "x"
type textarea "create"
type textarea "x"
type textarea "create a"
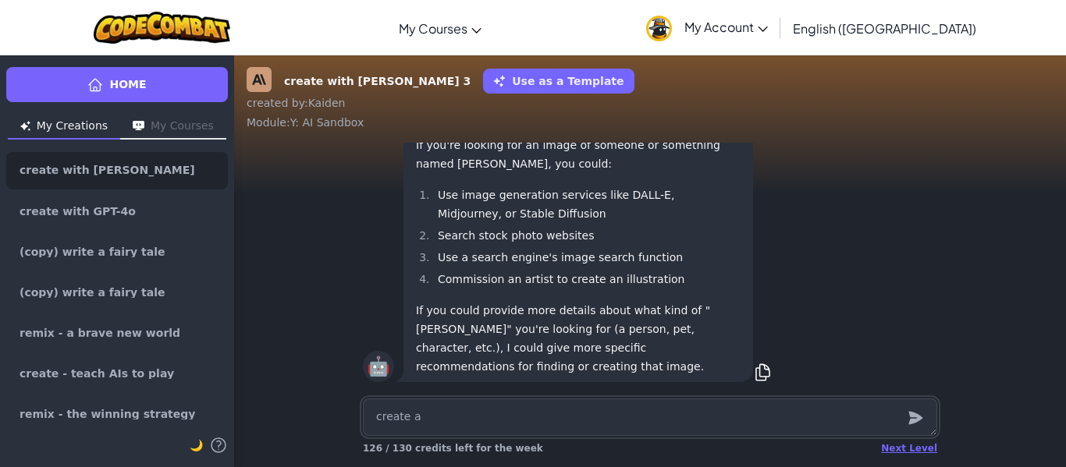
type textarea "x"
type textarea "create an"
type textarea "x"
type textarea "create an"
type textarea "x"
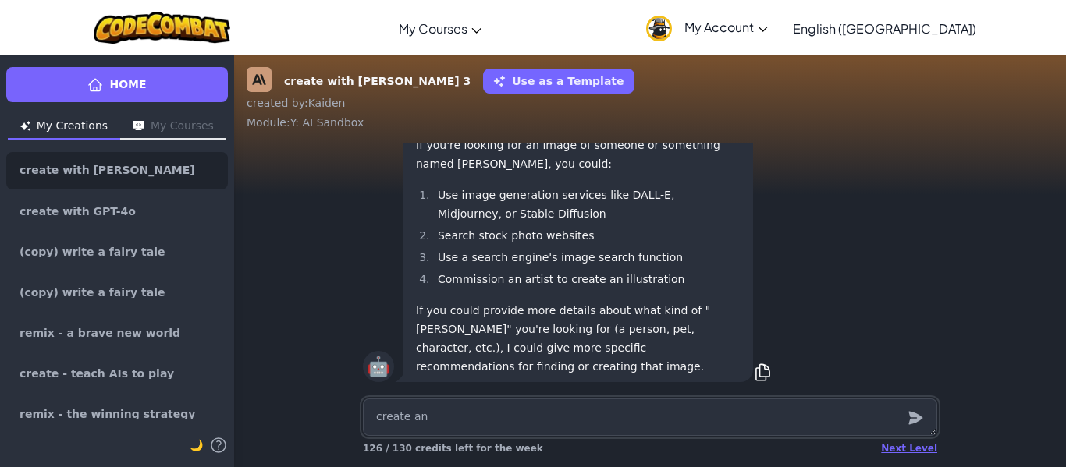
type textarea "create an i"
type textarea "x"
type textarea "create an im"
type textarea "x"
type textarea "create an ima"
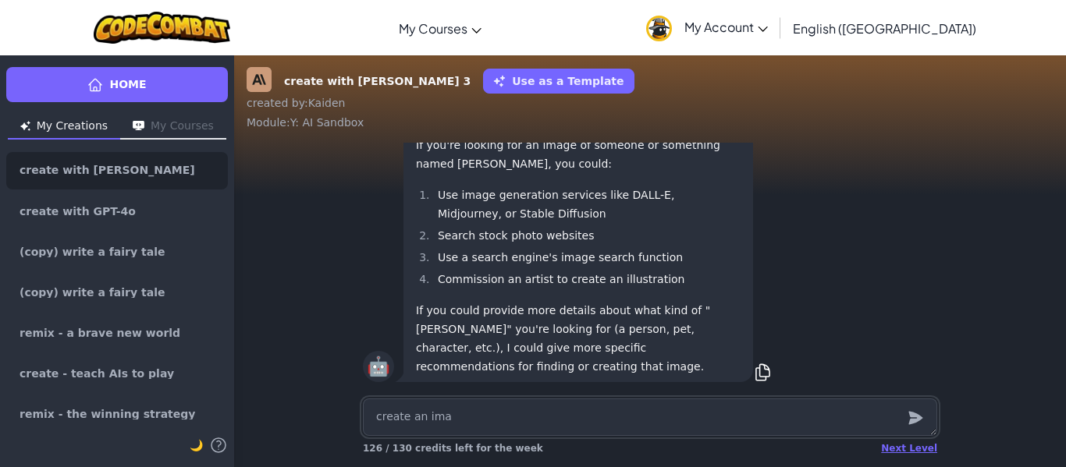
type textarea "x"
type textarea "create an imag"
type textarea "x"
type textarea "create an image"
type textarea "x"
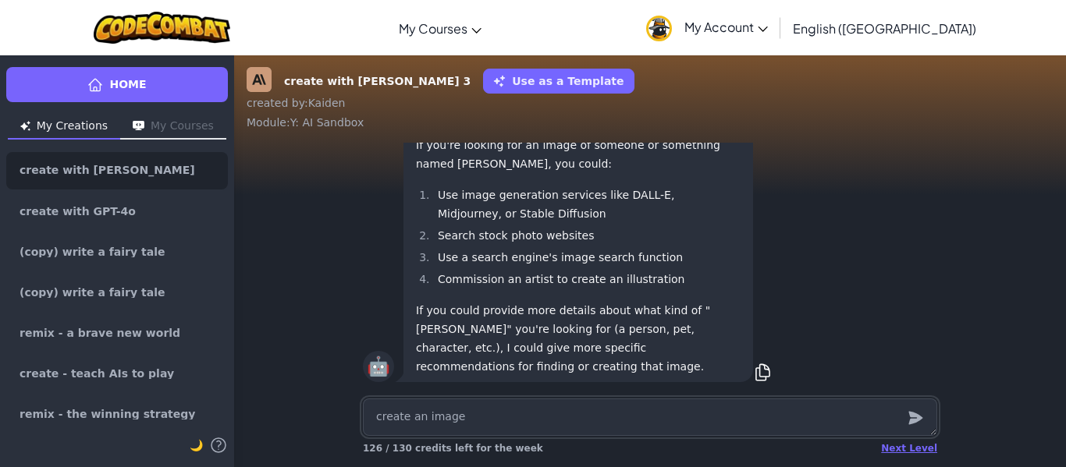
type textarea "create an image"
type textarea "x"
type textarea "create an image o"
type textarea "x"
type textarea "create an image of"
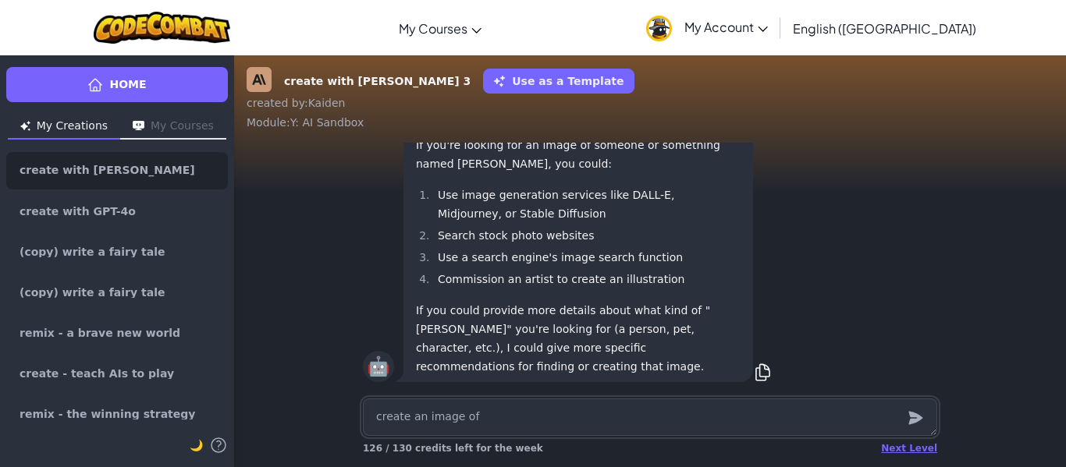
type textarea "x"
type textarea "create an image of"
type textarea "x"
type textarea "create an image of c"
type textarea "x"
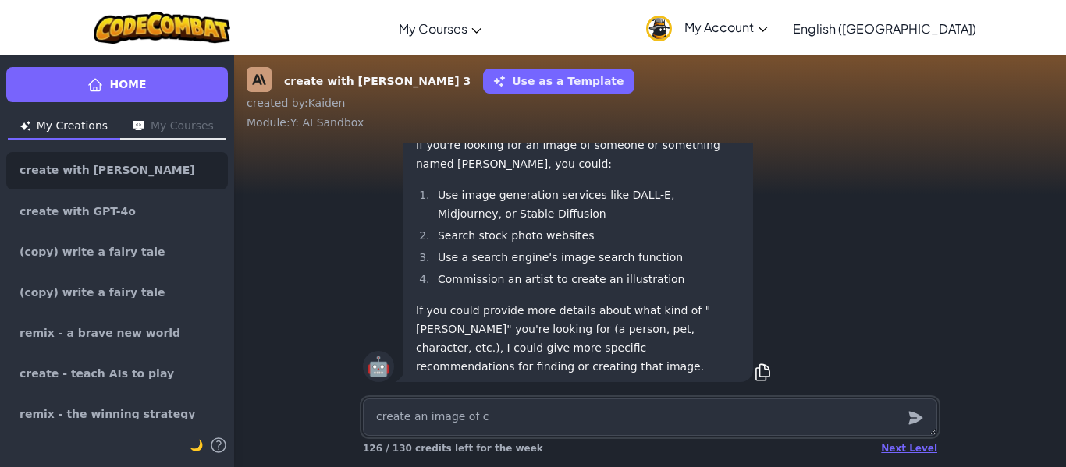
type textarea "create an image of cr"
type textarea "x"
type textarea "create an image of cru"
type textarea "x"
type textarea "create an image of crus"
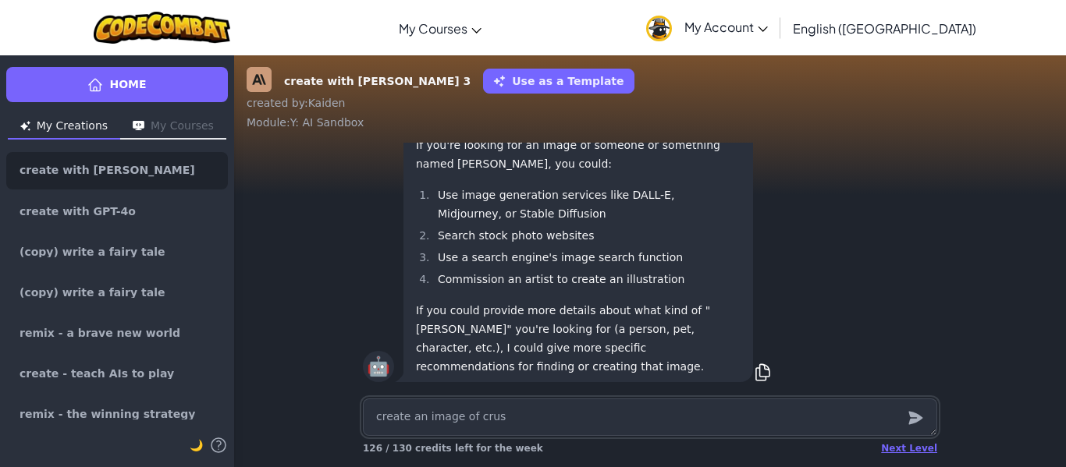
type textarea "x"
type textarea "create an image of"
type textarea "x"
type textarea "create an image of Cruse"
type textarea "x"
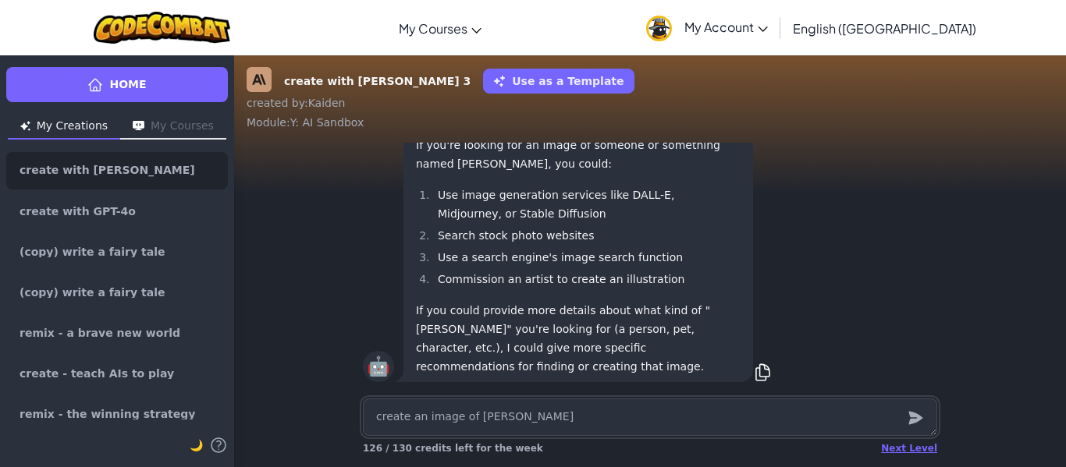
type textarea "create an image of Cruse"
type textarea "x"
type textarea "create an image of Crus"
type textarea "x"
type textarea "create an image of Cru"
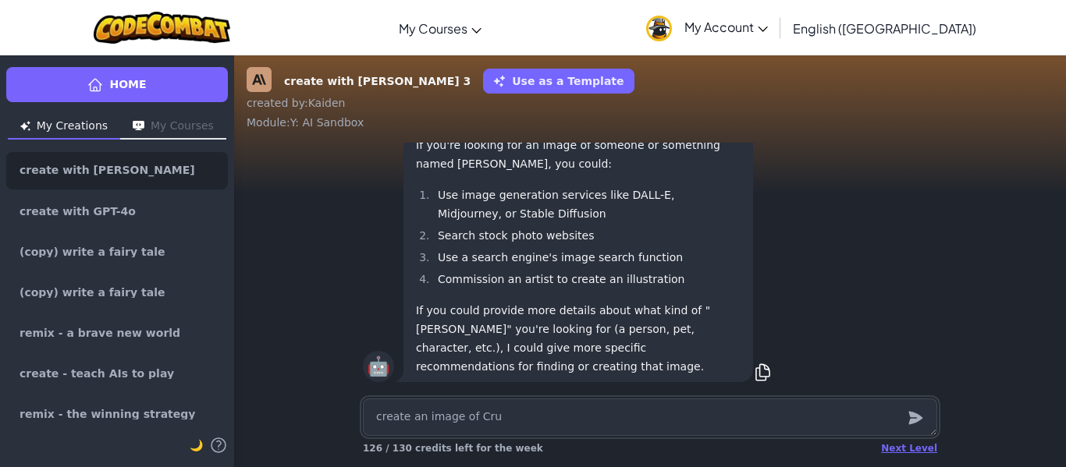
type textarea "x"
type textarea "create an image of Cr"
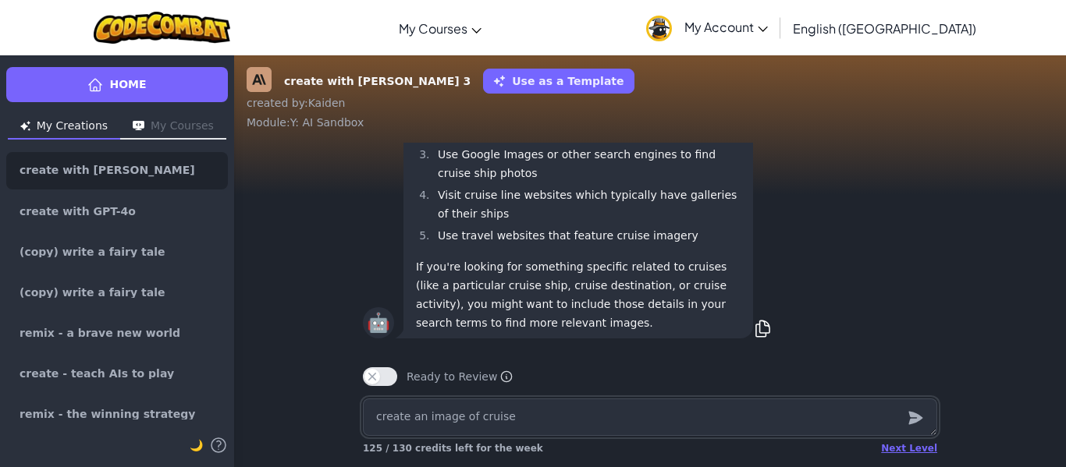
scroll to position [0, 0]
click at [559, 279] on p "If you're looking for something specific related to cruises (like a particular …" at bounding box center [578, 295] width 325 height 75
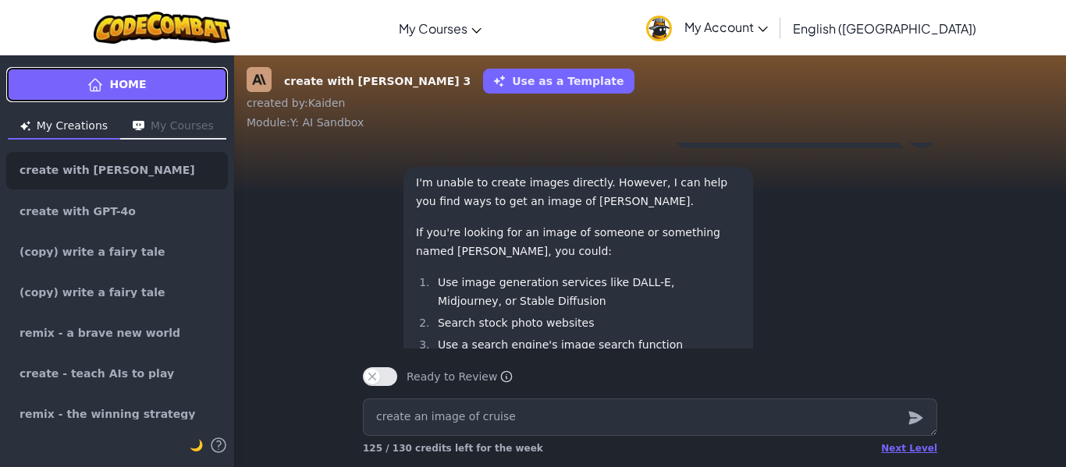
click at [106, 86] on link "Home" at bounding box center [117, 84] width 222 height 35
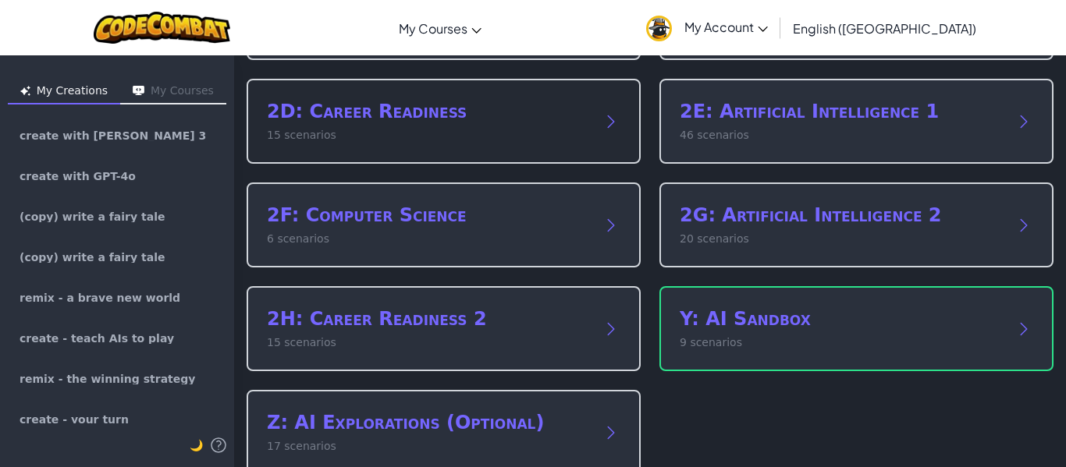
scroll to position [316, 0]
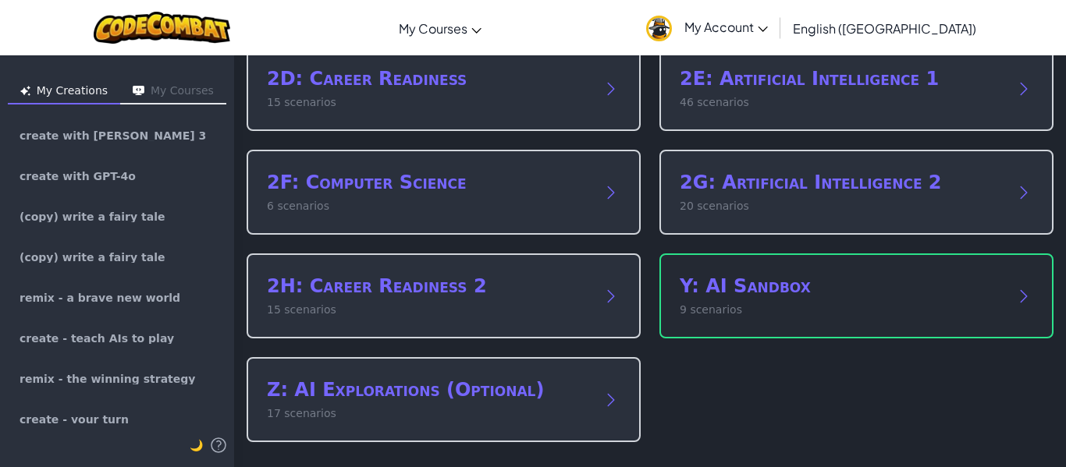
click at [743, 315] on p "9 scenarios" at bounding box center [840, 310] width 322 height 16
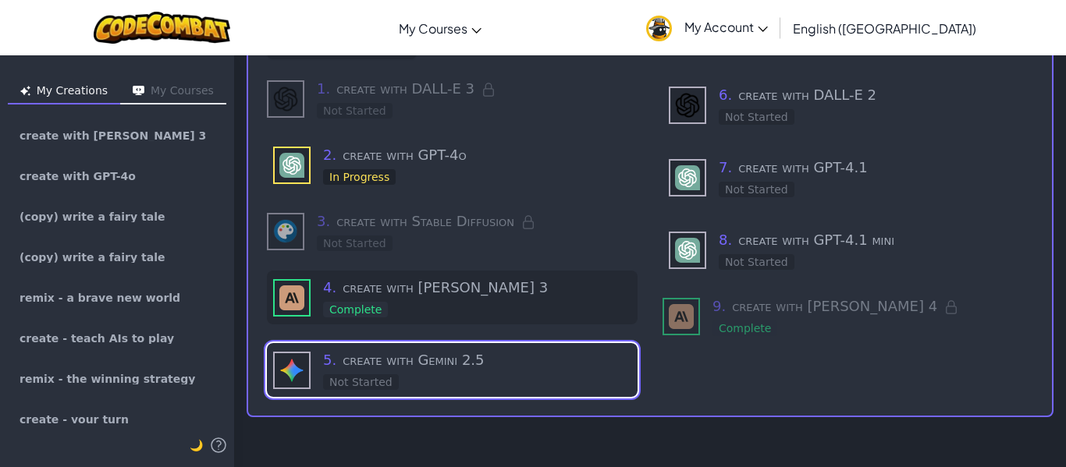
scroll to position [0, 0]
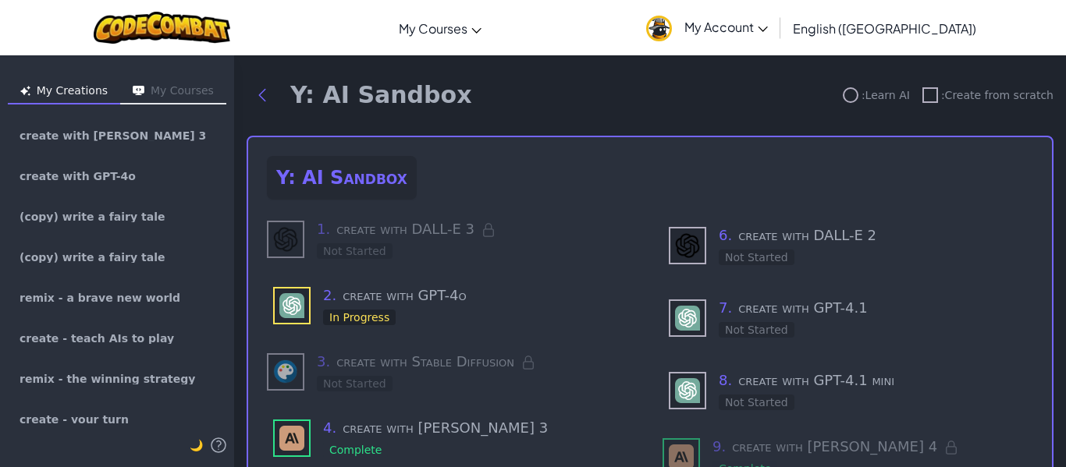
click at [449, 230] on h3 "1 . create with DALL-E 3" at bounding box center [477, 229] width 321 height 22
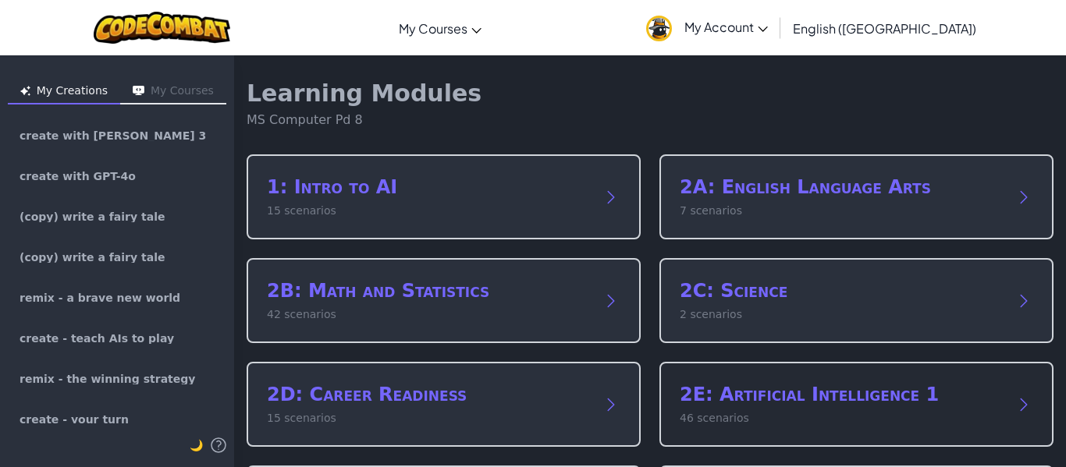
scroll to position [316, 0]
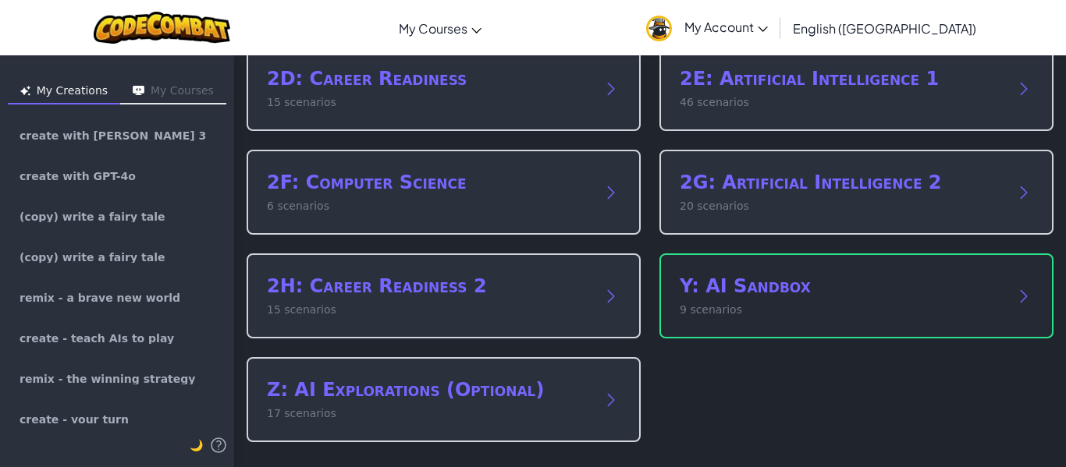
click at [786, 332] on div "Y: AI Sandbox 9 scenarios" at bounding box center [856, 296] width 394 height 85
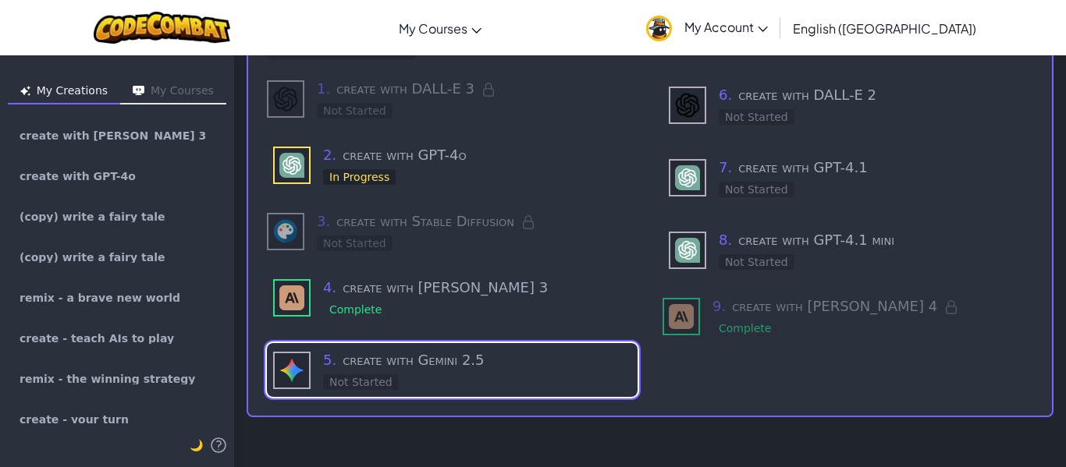
scroll to position [0, 0]
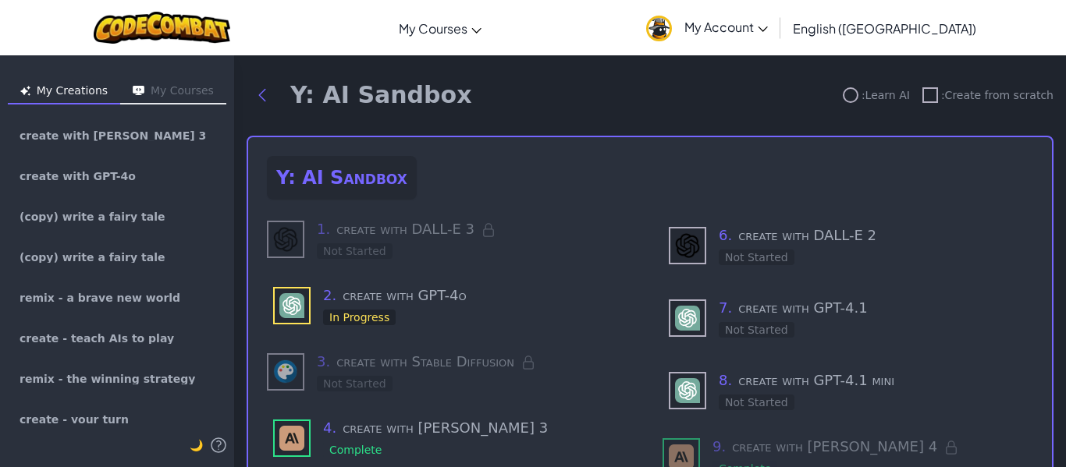
click at [412, 243] on div "1 . create with DALL-E 3 Not Started" at bounding box center [477, 238] width 321 height 41
